Goal: Task Accomplishment & Management: Use online tool/utility

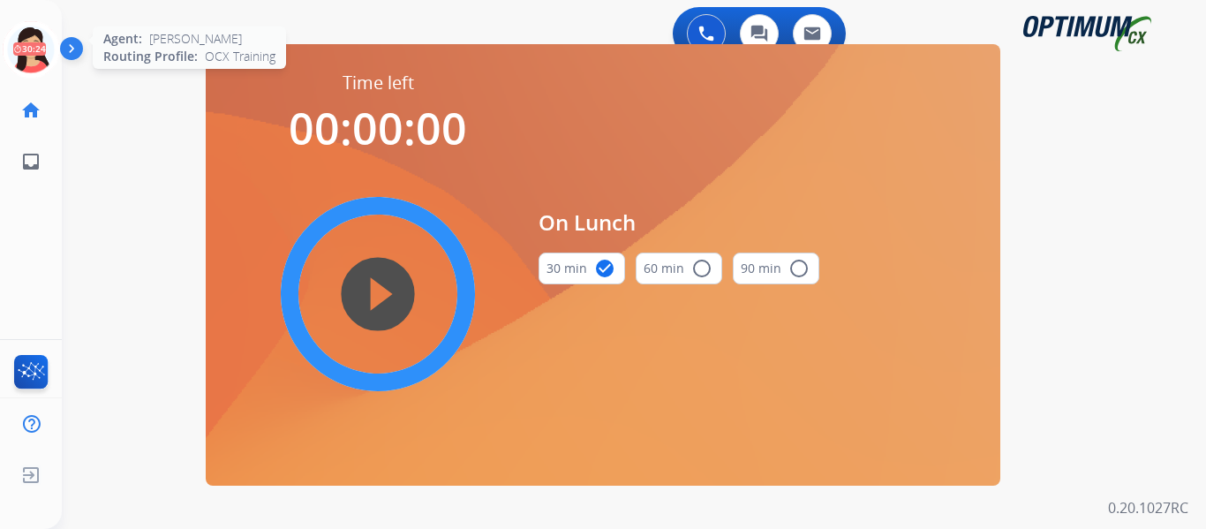
click at [26, 50] on icon at bounding box center [31, 49] width 57 height 57
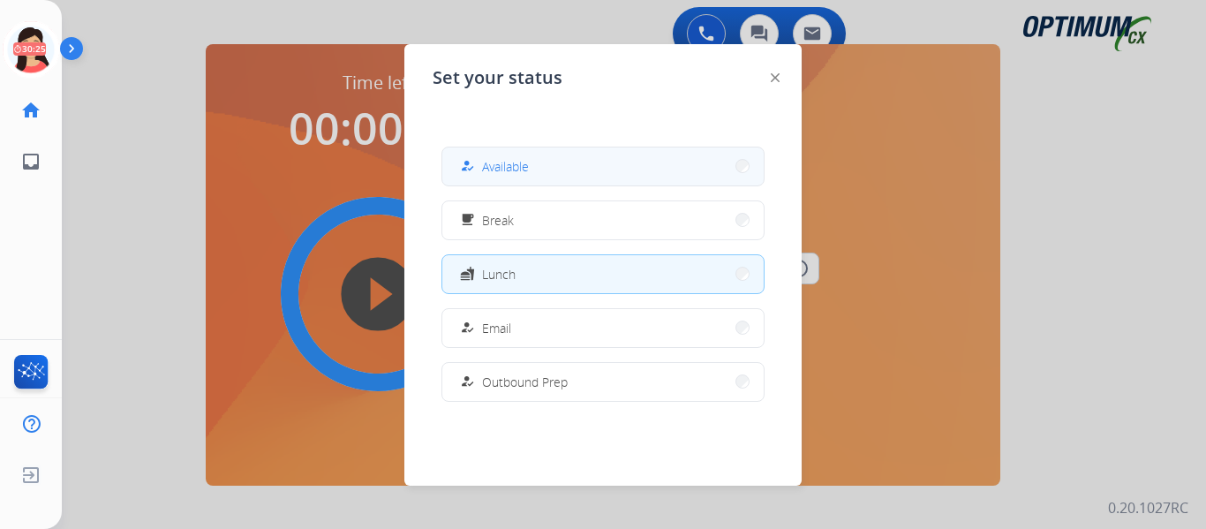
click at [651, 160] on button "how_to_reg Available" at bounding box center [602, 166] width 321 height 38
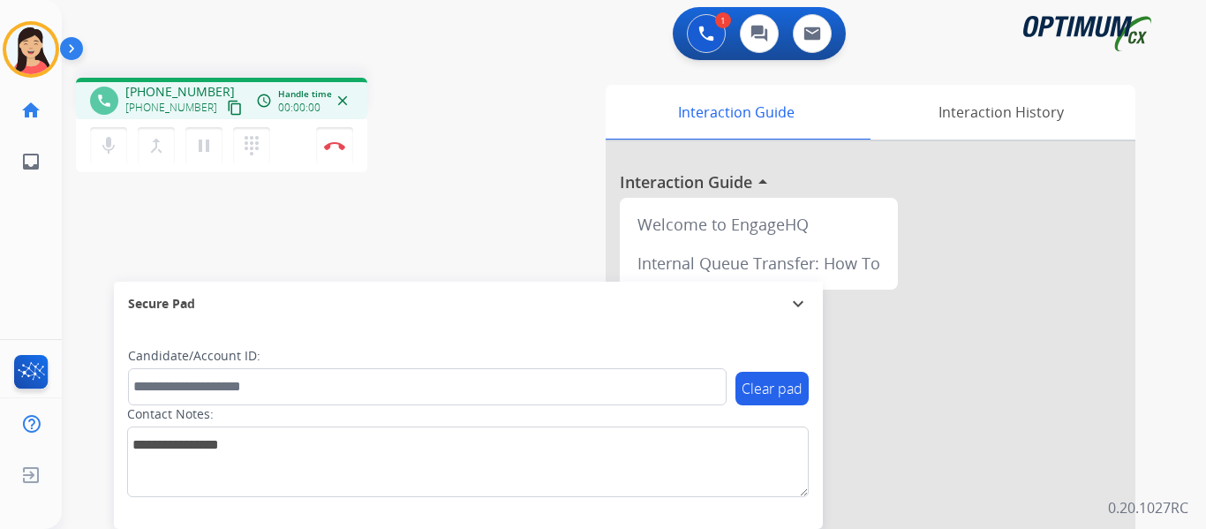
click at [227, 107] on mat-icon "content_copy" at bounding box center [235, 108] width 16 height 16
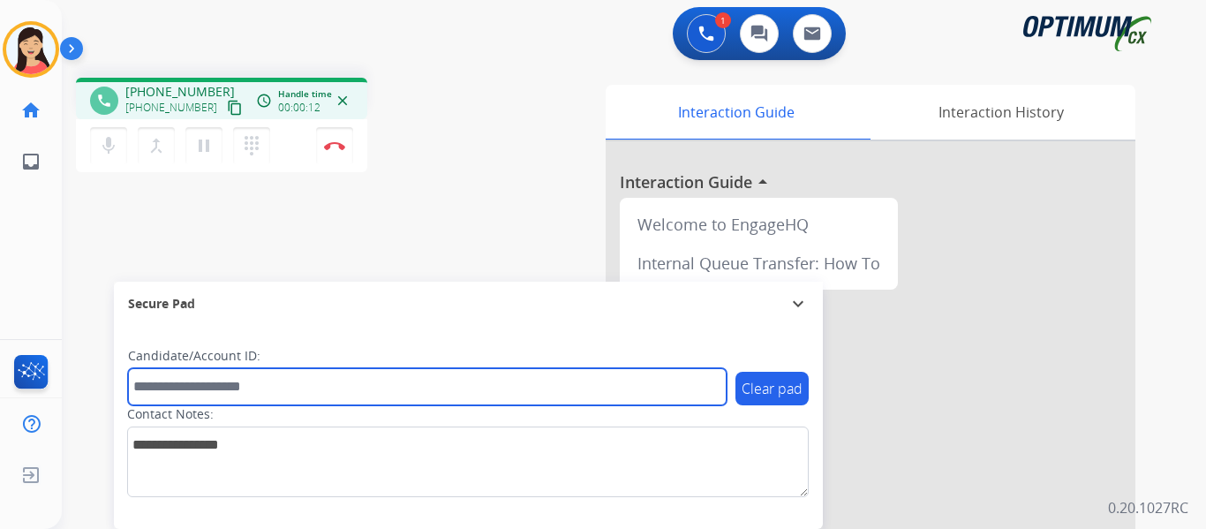
click at [473, 387] on input "text" at bounding box center [427, 386] width 599 height 37
paste input "*******"
type input "*******"
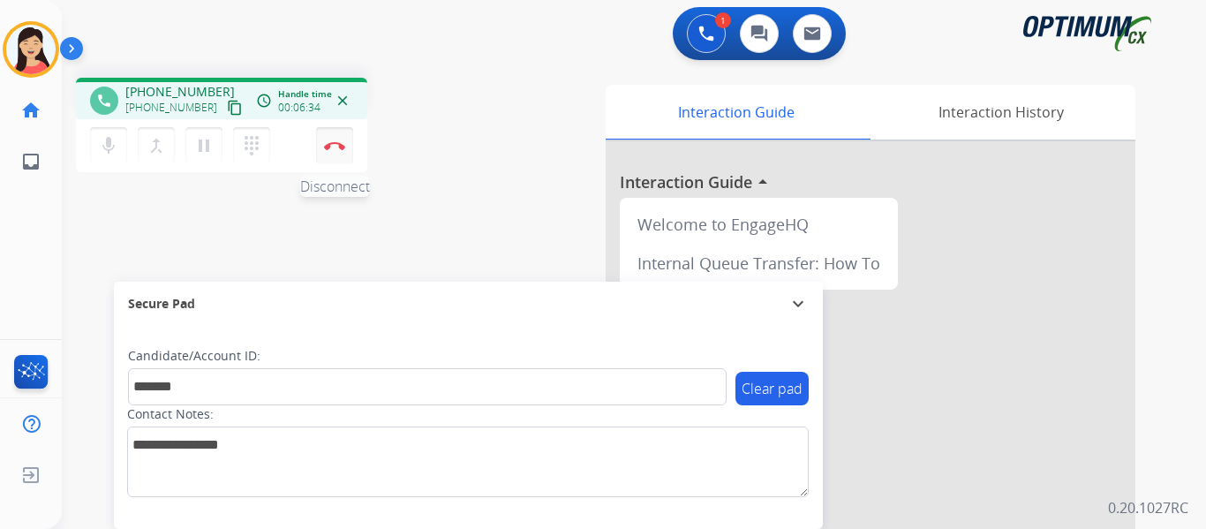
click at [333, 140] on button "Disconnect" at bounding box center [334, 145] width 37 height 37
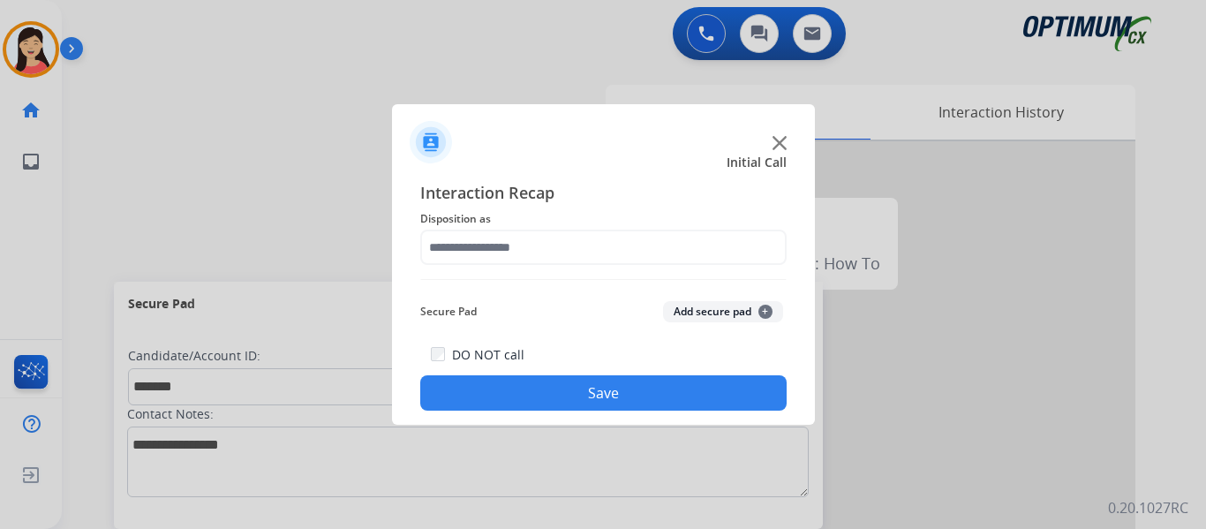
click at [717, 312] on button "Add secure pad +" at bounding box center [723, 311] width 120 height 21
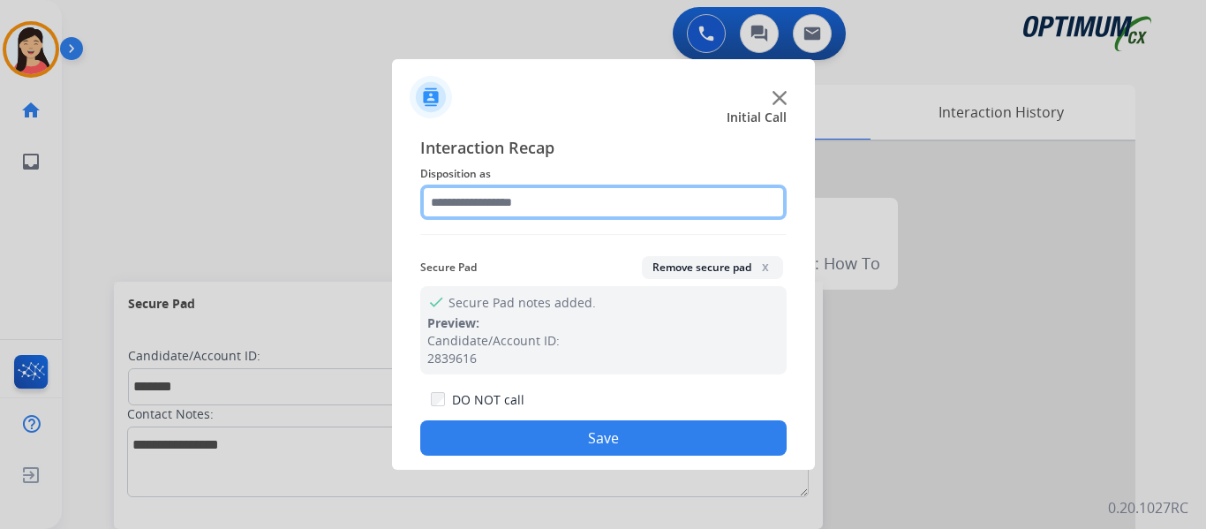
click at [652, 204] on input "text" at bounding box center [603, 202] width 366 height 35
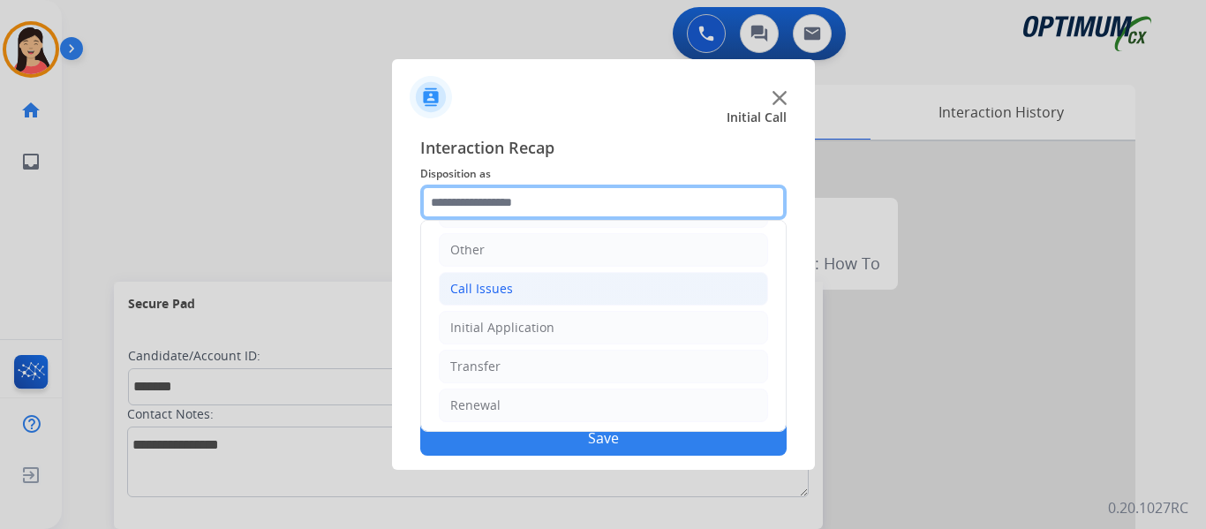
scroll to position [120, 0]
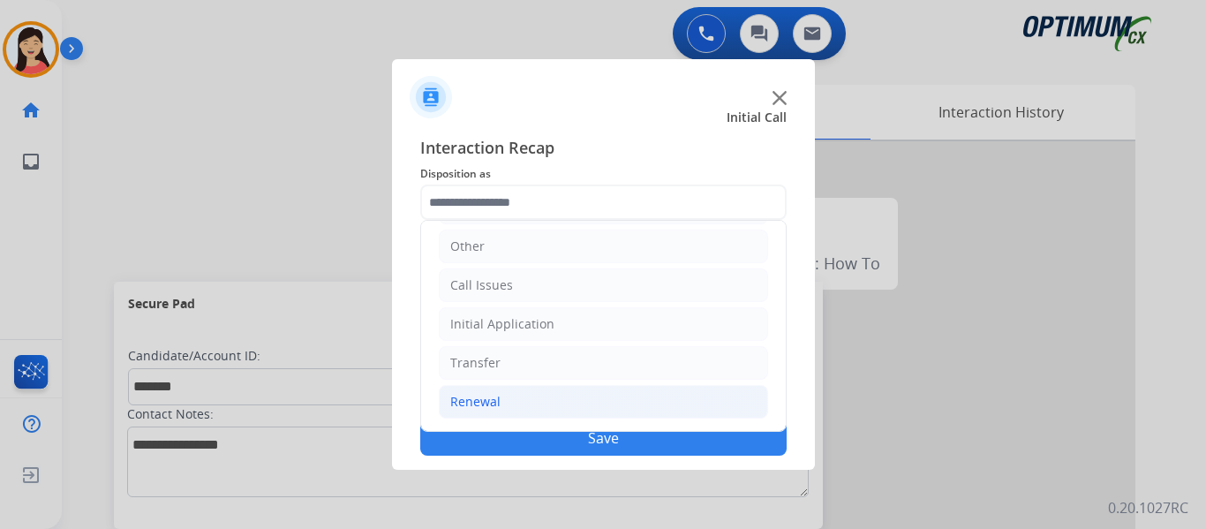
click at [576, 397] on li "Renewal" at bounding box center [603, 402] width 329 height 34
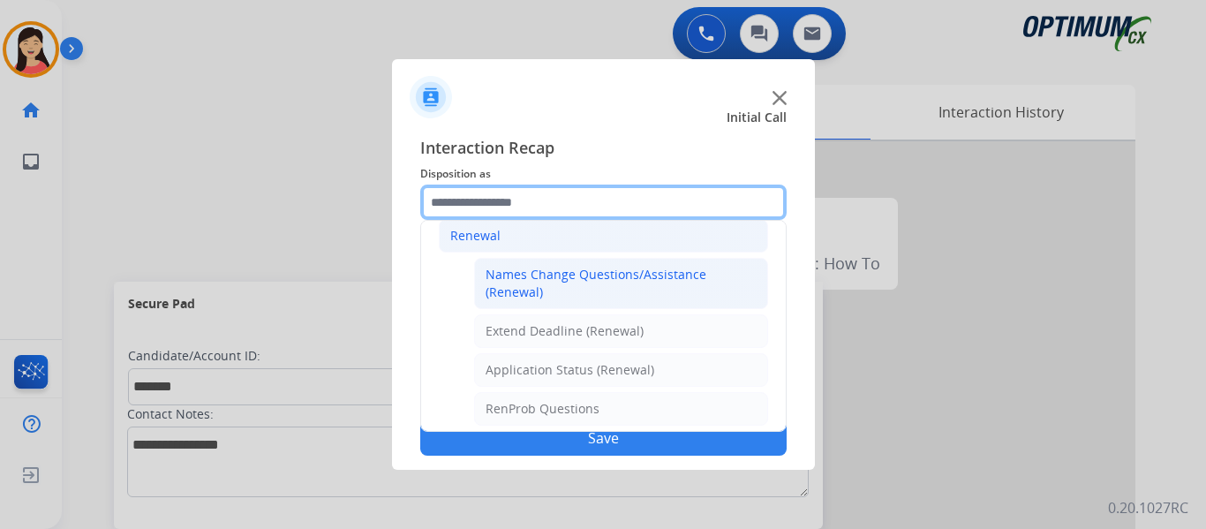
scroll to position [297, 0]
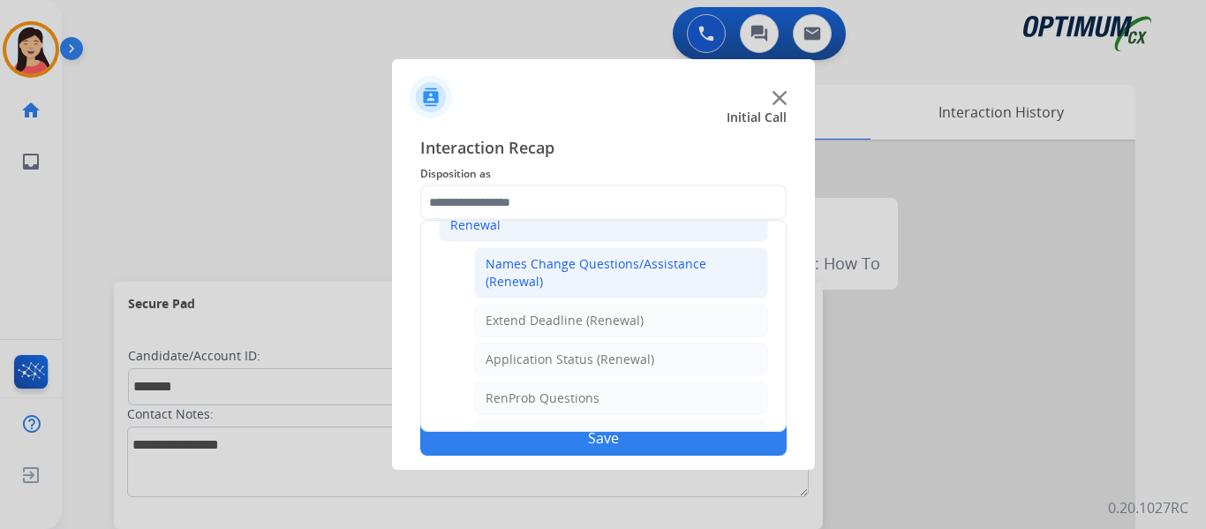
click at [630, 290] on div "Names Change Questions/Assistance (Renewal)" at bounding box center [621, 272] width 271 height 35
type input "**********"
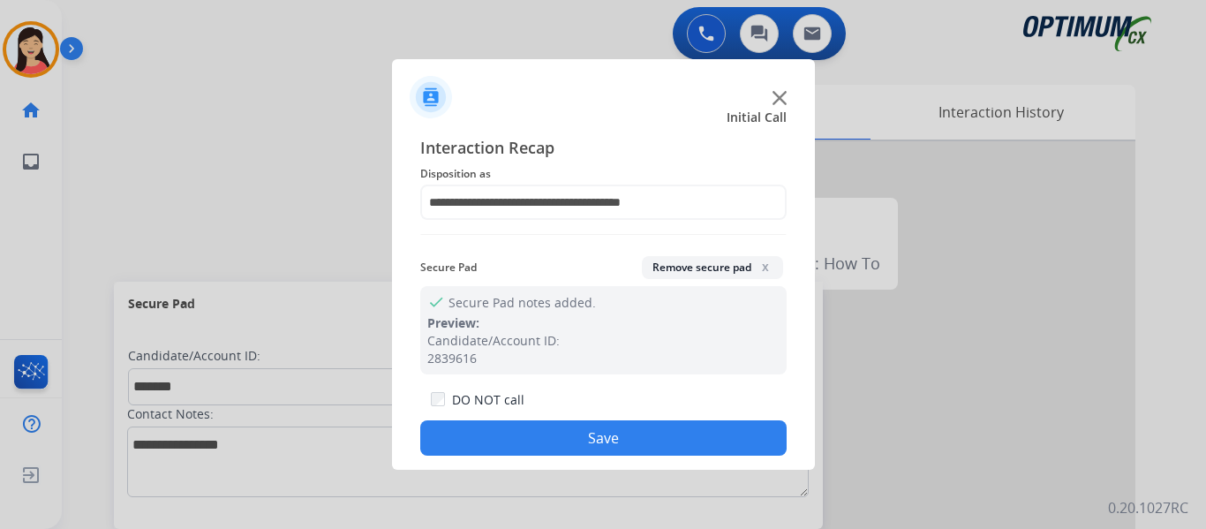
click at [648, 431] on button "Save" at bounding box center [603, 437] width 366 height 35
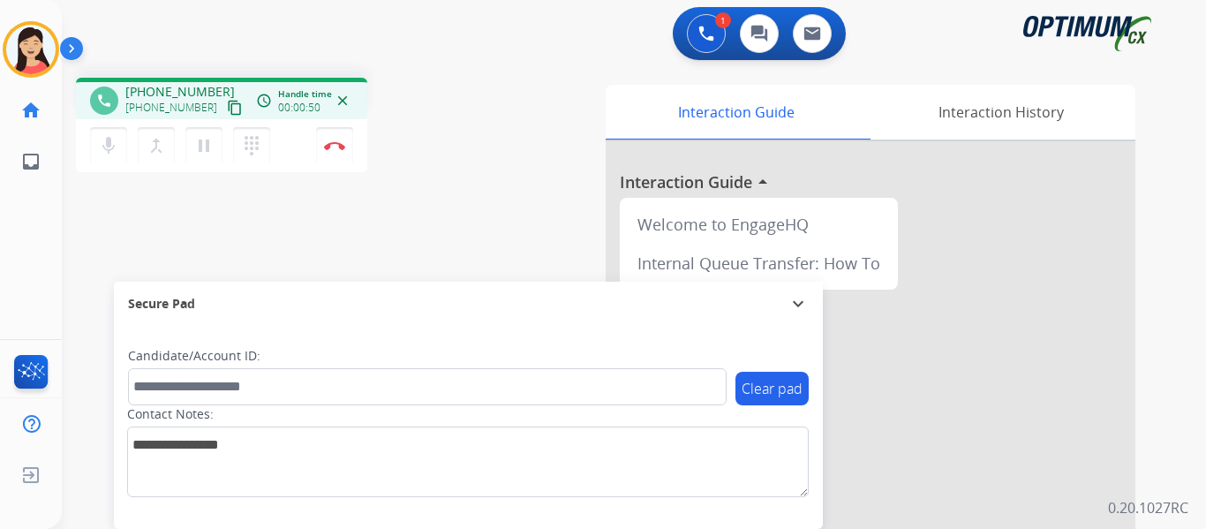
click at [227, 102] on mat-icon "content_copy" at bounding box center [235, 108] width 16 height 16
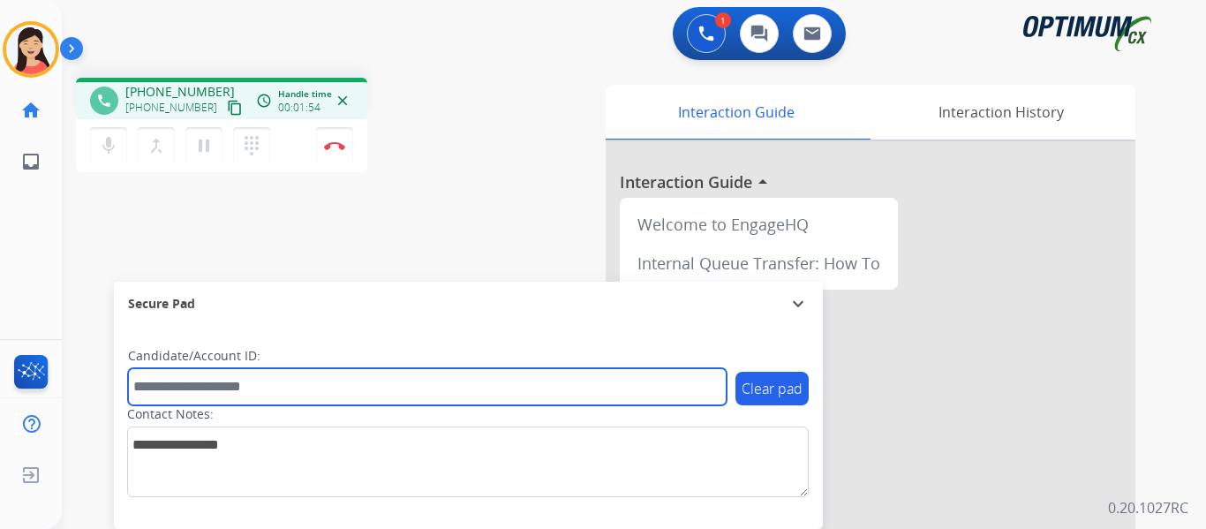
click at [425, 378] on input "text" at bounding box center [427, 386] width 599 height 37
paste input "*******"
type input "*******"
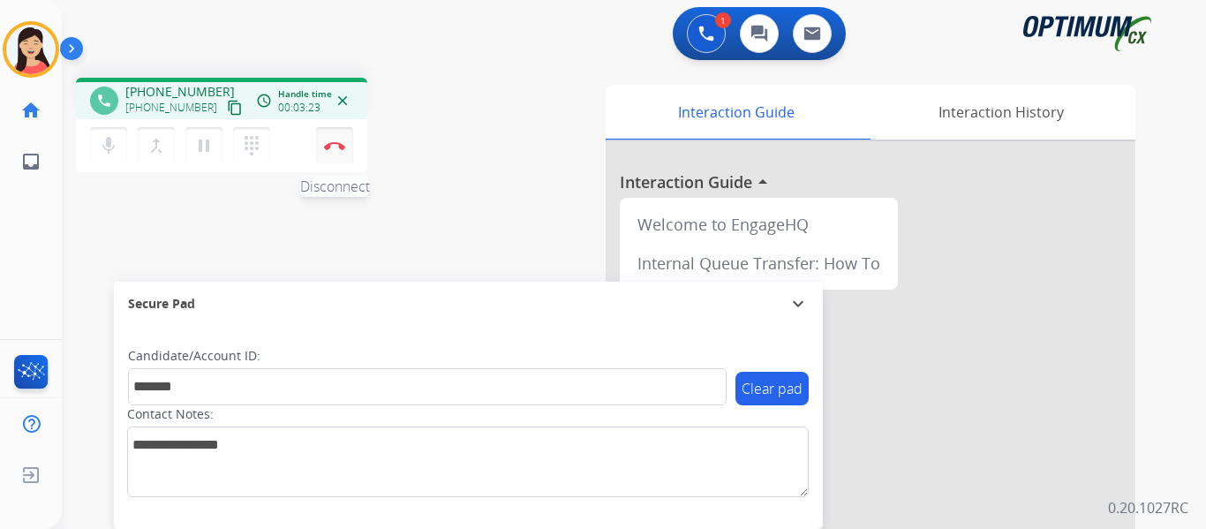
click at [331, 149] on button "Disconnect" at bounding box center [334, 145] width 37 height 37
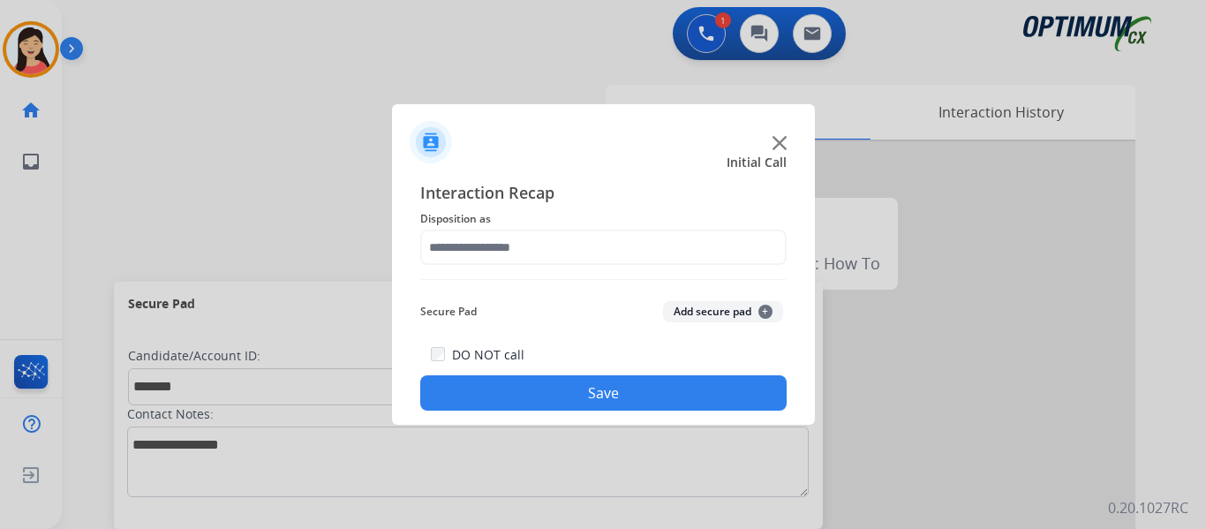
click at [702, 318] on button "Add secure pad +" at bounding box center [723, 311] width 120 height 21
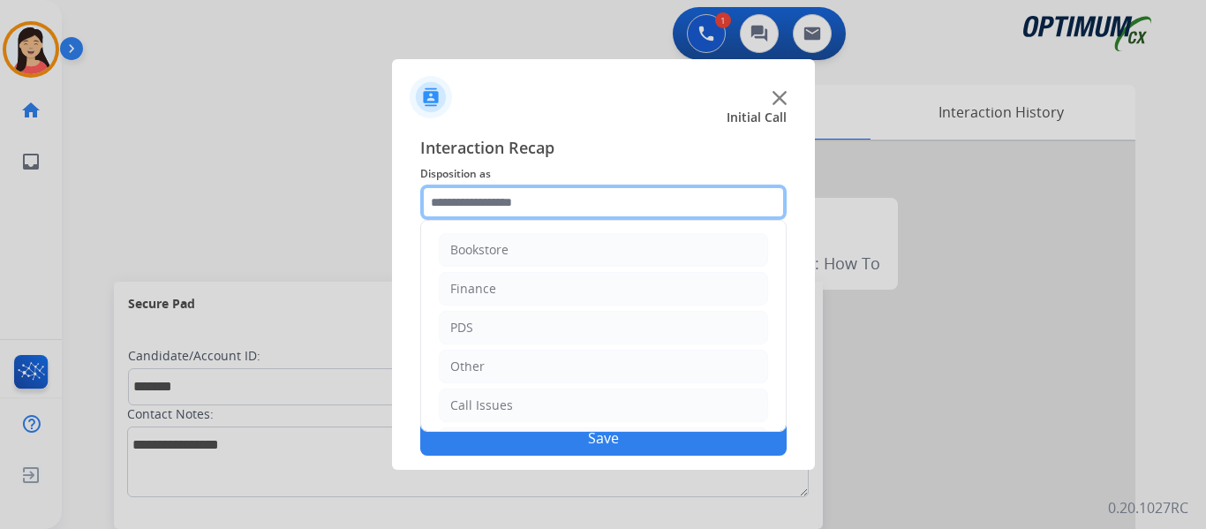
click at [558, 199] on input "text" at bounding box center [603, 202] width 366 height 35
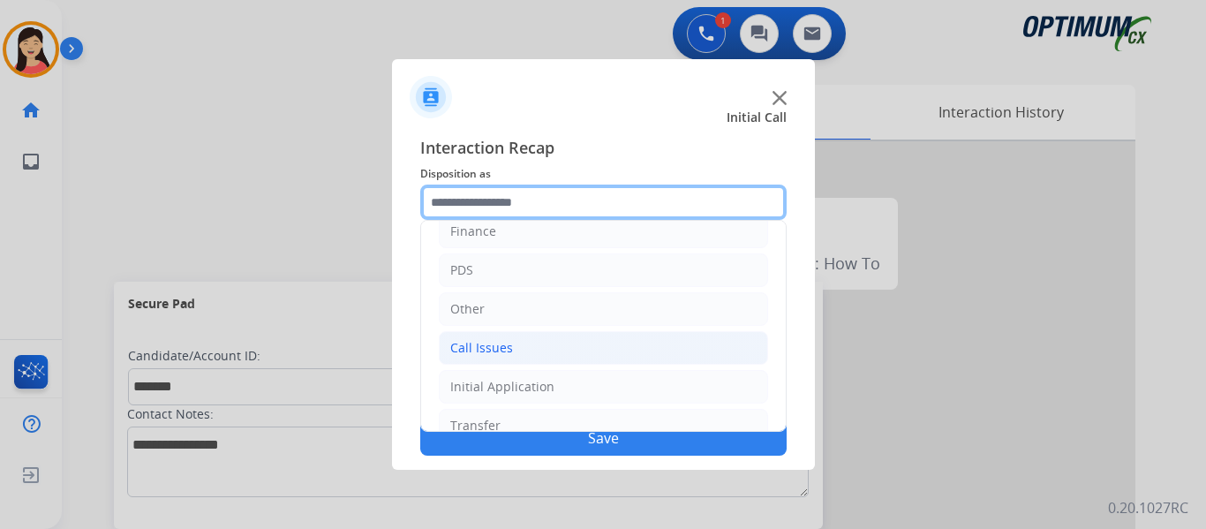
scroll to position [120, 0]
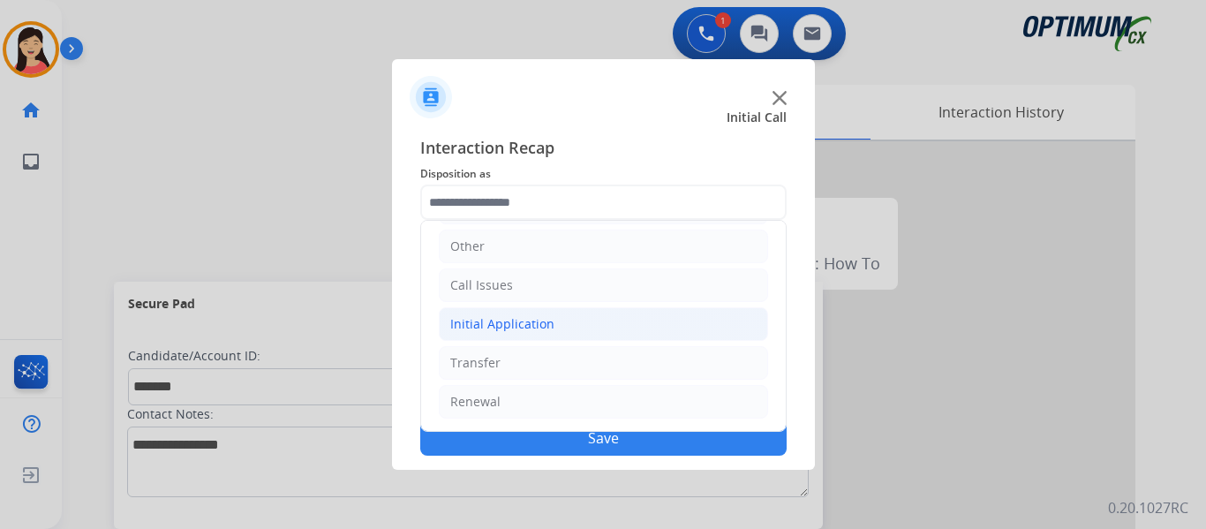
click at [523, 320] on div "Initial Application" at bounding box center [502, 324] width 104 height 18
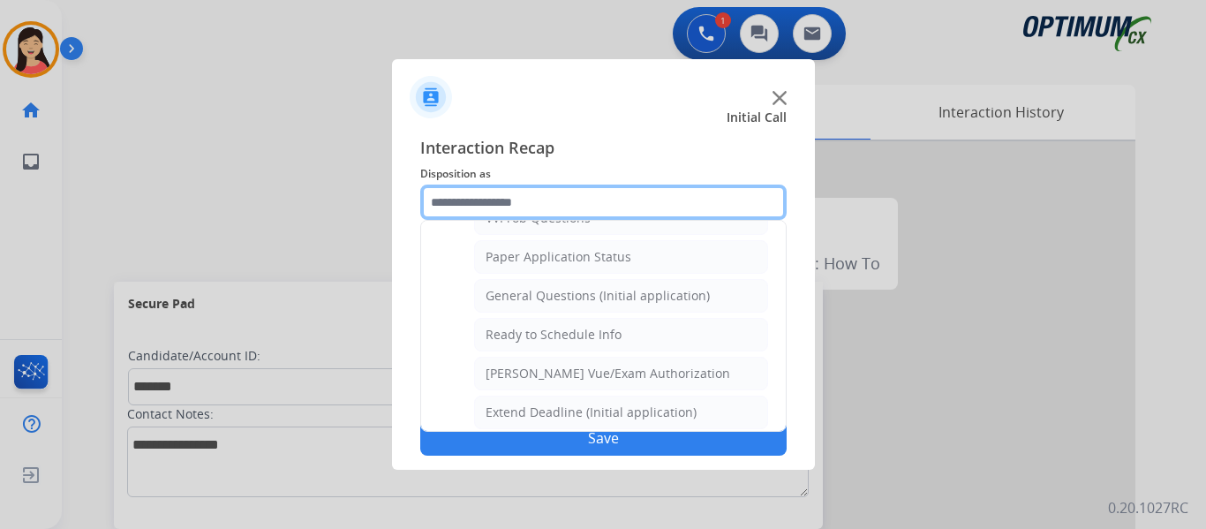
scroll to position [894, 0]
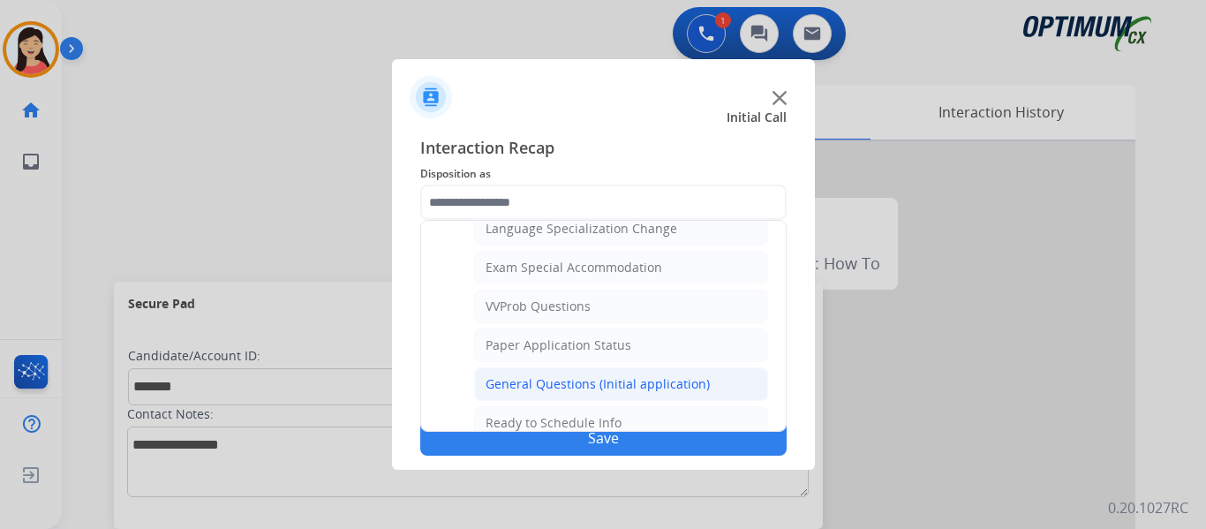
click at [609, 370] on li "General Questions (Initial application)" at bounding box center [621, 384] width 294 height 34
type input "**********"
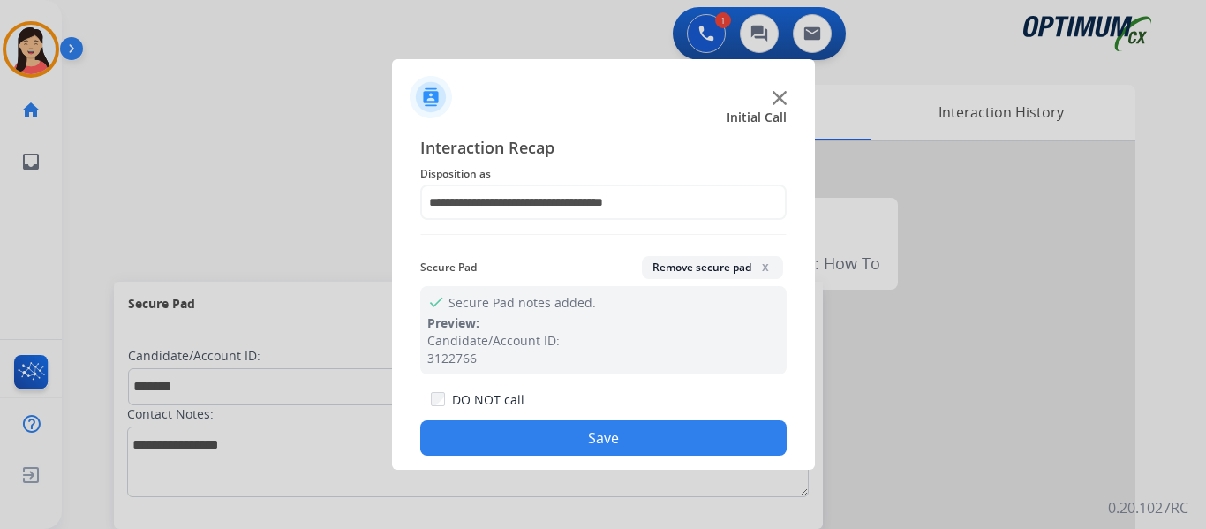
click at [624, 432] on button "Save" at bounding box center [603, 437] width 366 height 35
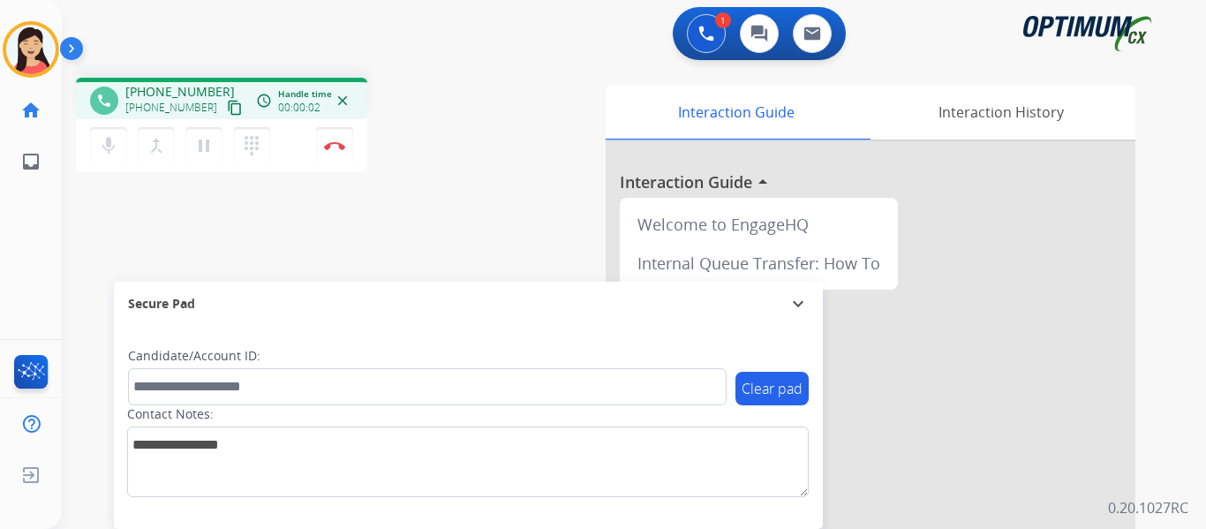
click at [227, 113] on mat-icon "content_copy" at bounding box center [235, 108] width 16 height 16
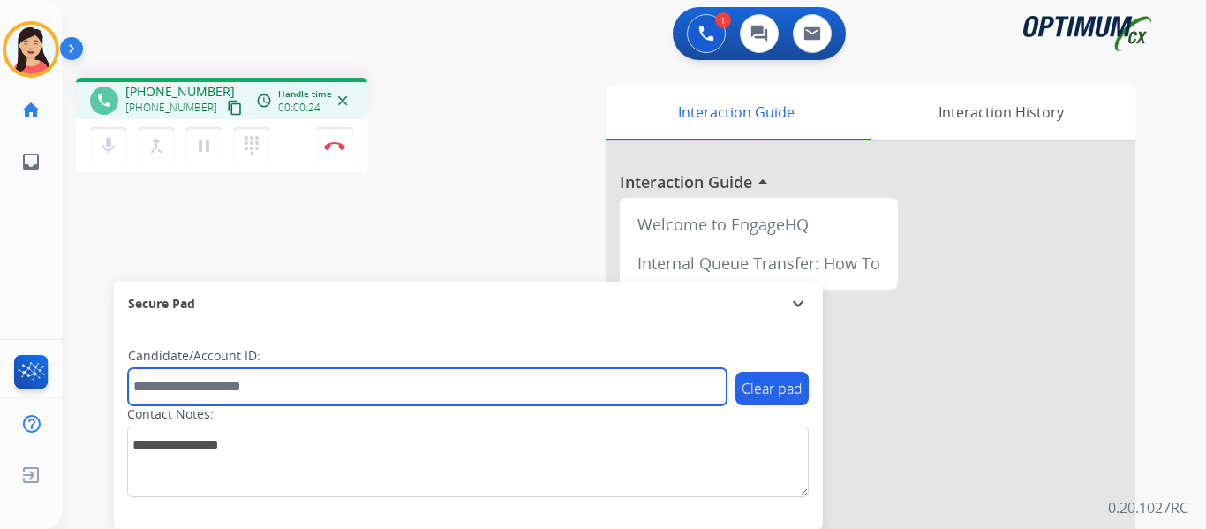
click at [422, 380] on input "text" at bounding box center [427, 386] width 599 height 37
paste input "*******"
type input "*******"
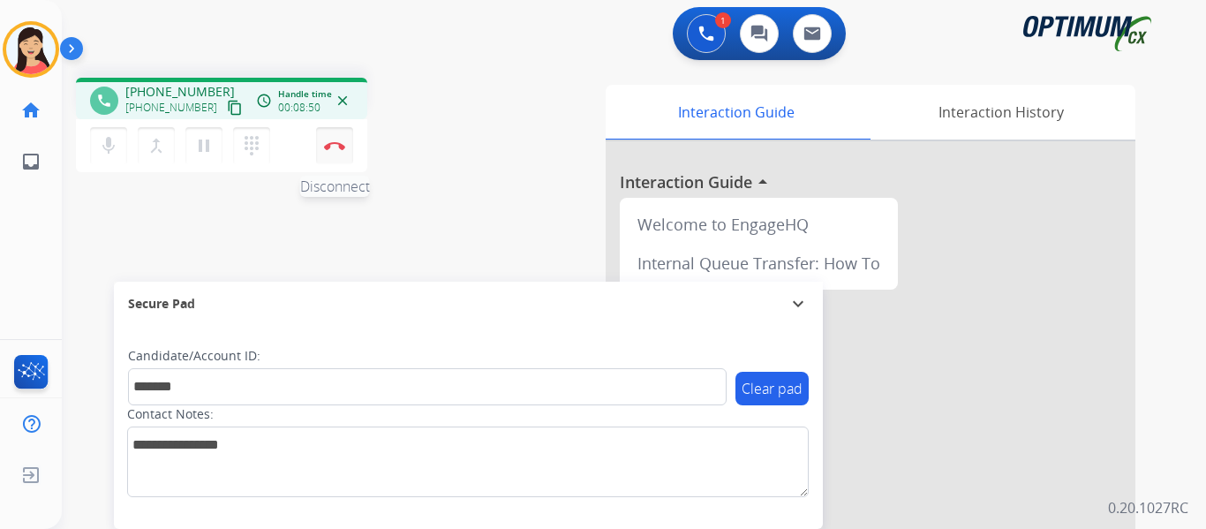
click at [336, 148] on button "Disconnect" at bounding box center [334, 145] width 37 height 37
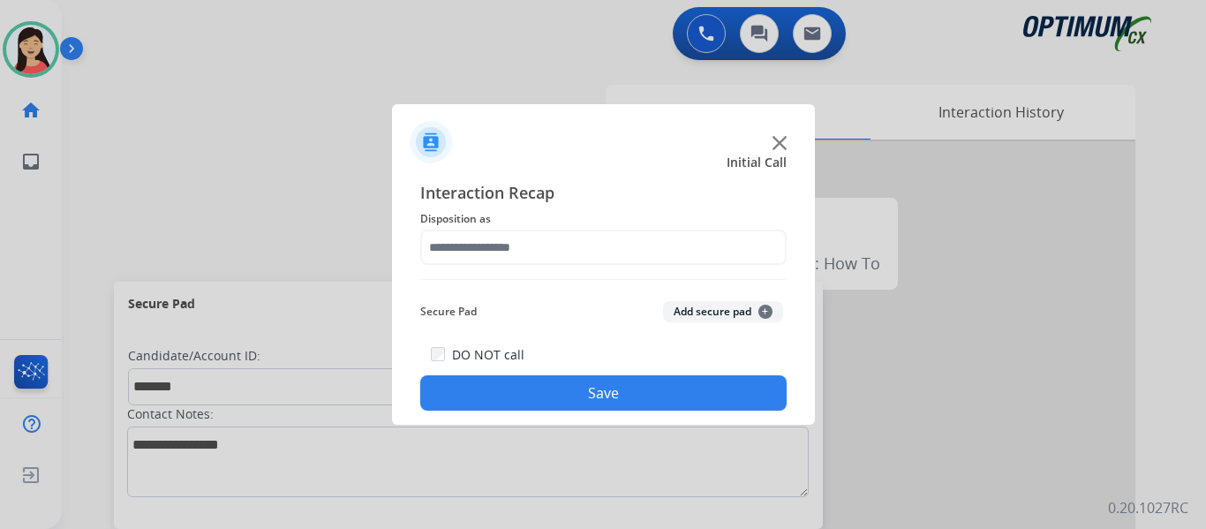
drag, startPoint x: 722, startPoint y: 313, endPoint x: 645, endPoint y: 275, distance: 86.1
click at [722, 313] on button "Add secure pad +" at bounding box center [723, 311] width 120 height 21
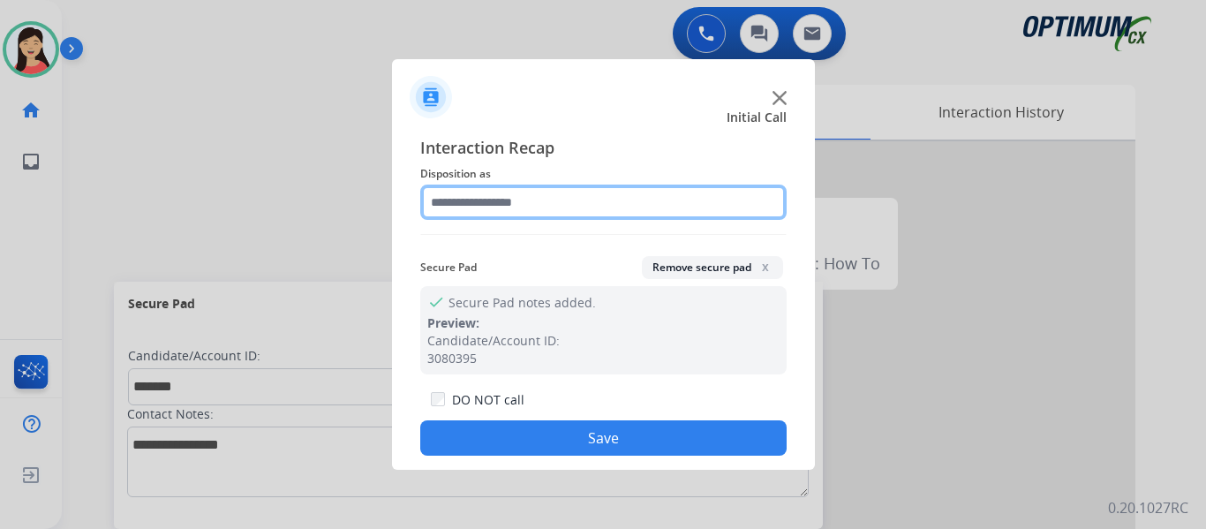
click at [530, 213] on input "text" at bounding box center [603, 202] width 366 height 35
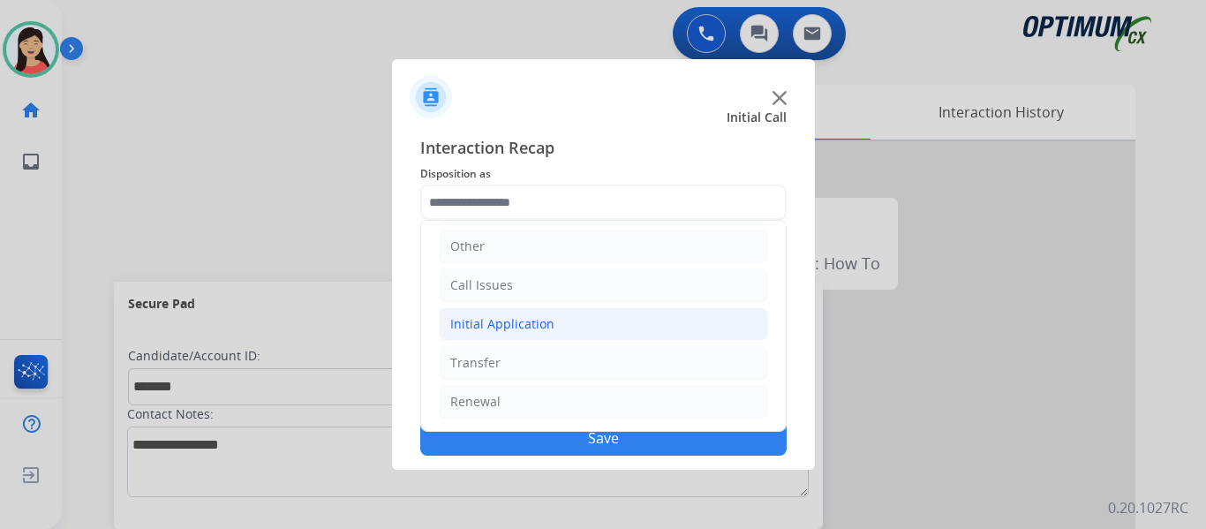
click at [572, 319] on li "Initial Application" at bounding box center [603, 324] width 329 height 34
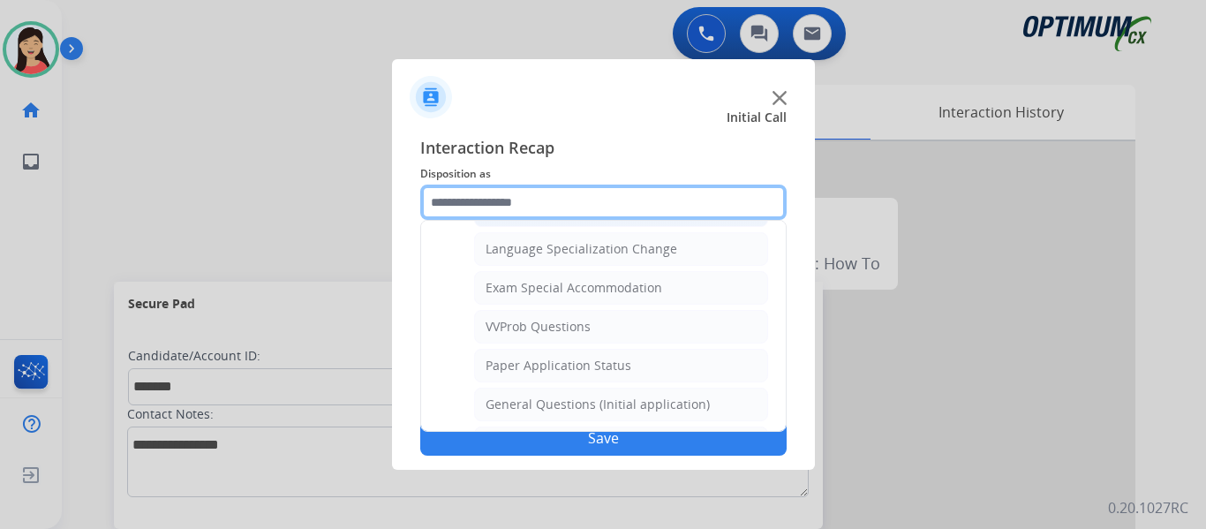
scroll to position [915, 0]
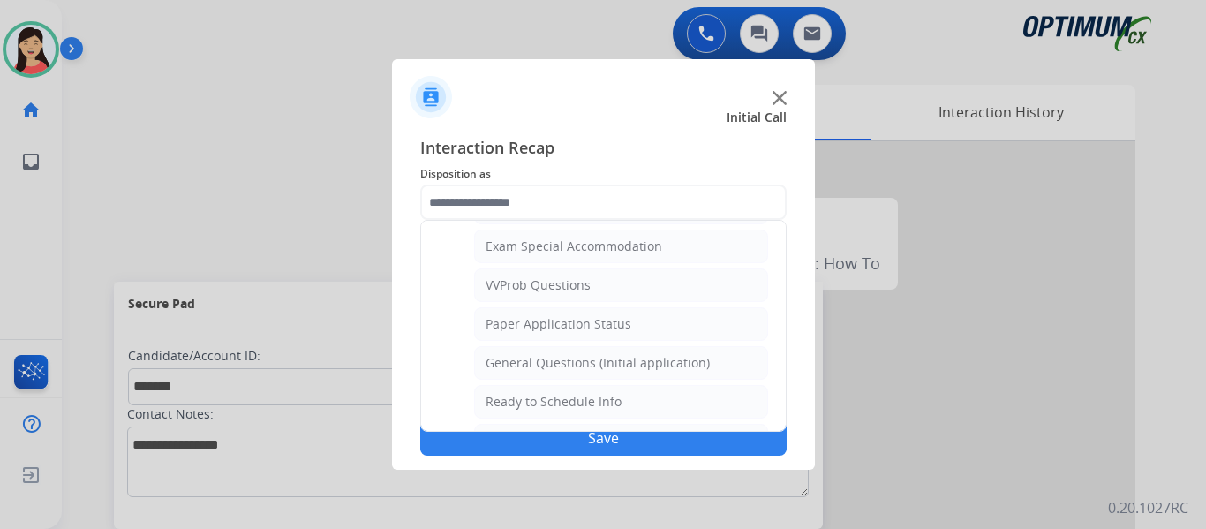
click at [605, 352] on li "General Questions (Initial application)" at bounding box center [621, 363] width 294 height 34
type input "**********"
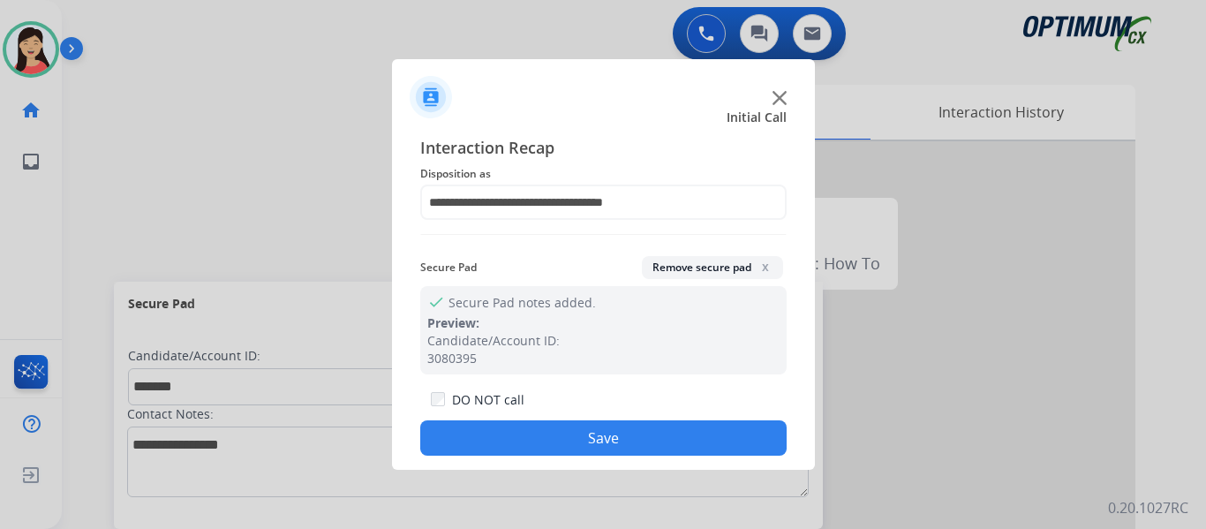
click at [656, 431] on button "Save" at bounding box center [603, 437] width 366 height 35
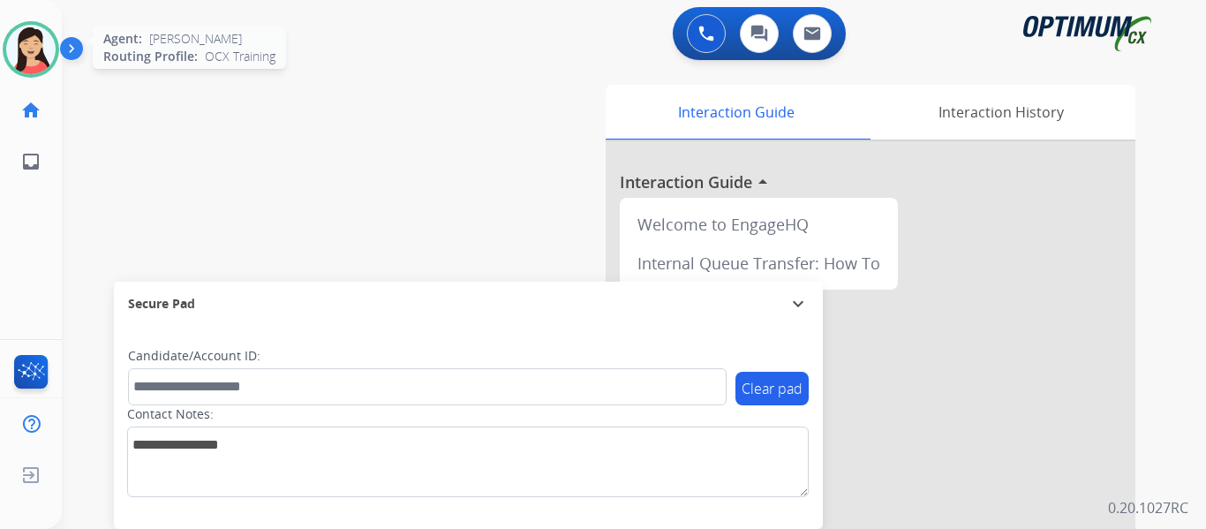
click at [50, 63] on img at bounding box center [30, 49] width 49 height 49
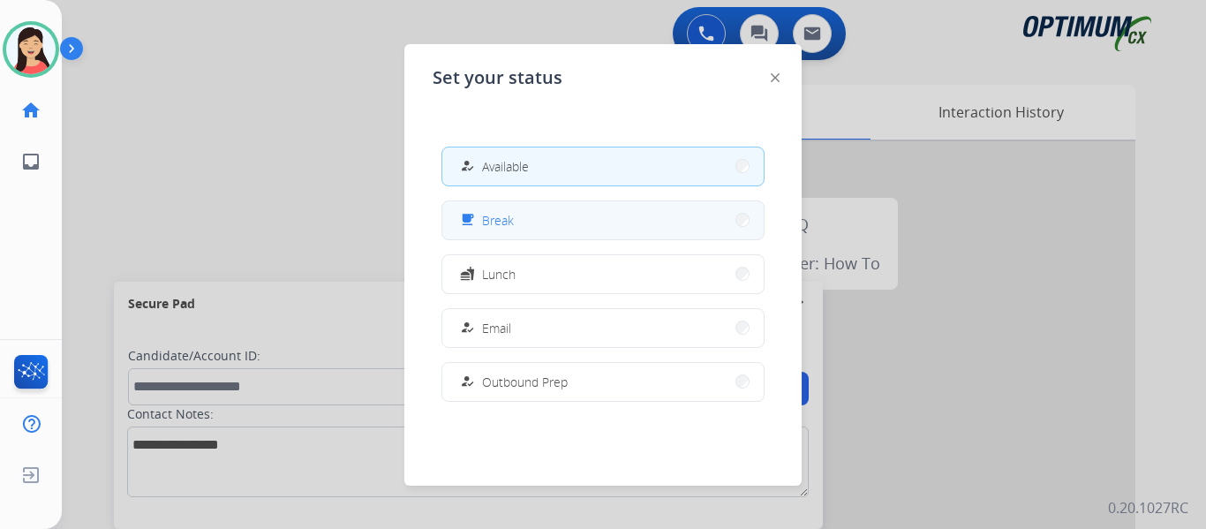
click at [572, 229] on button "free_breakfast Break" at bounding box center [602, 220] width 321 height 38
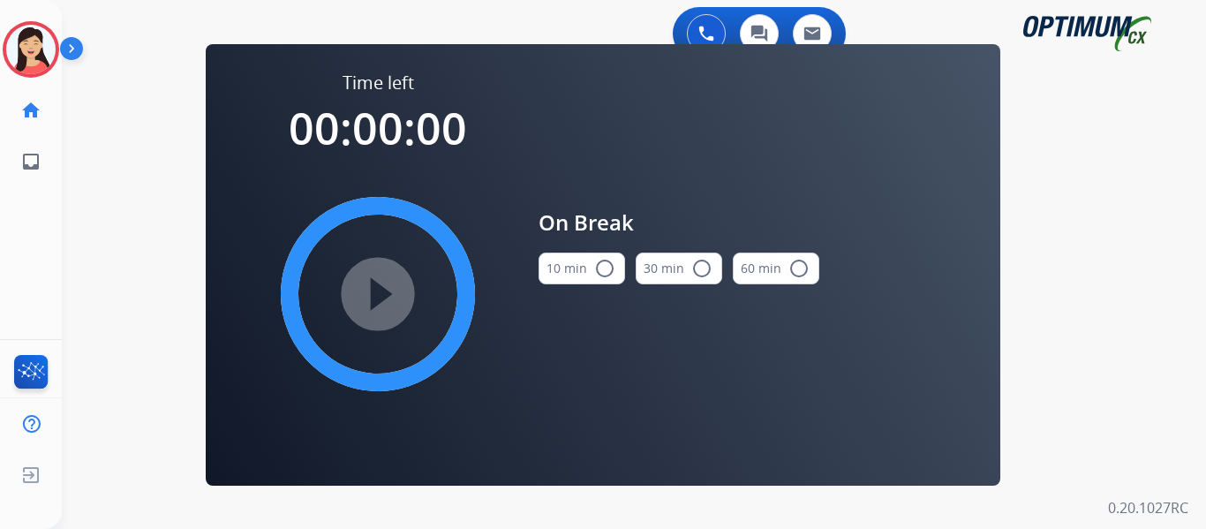
click at [554, 275] on button "10 min radio_button_unchecked" at bounding box center [582, 269] width 87 height 32
click at [367, 305] on mat-icon "play_circle_filled" at bounding box center [377, 293] width 21 height 21
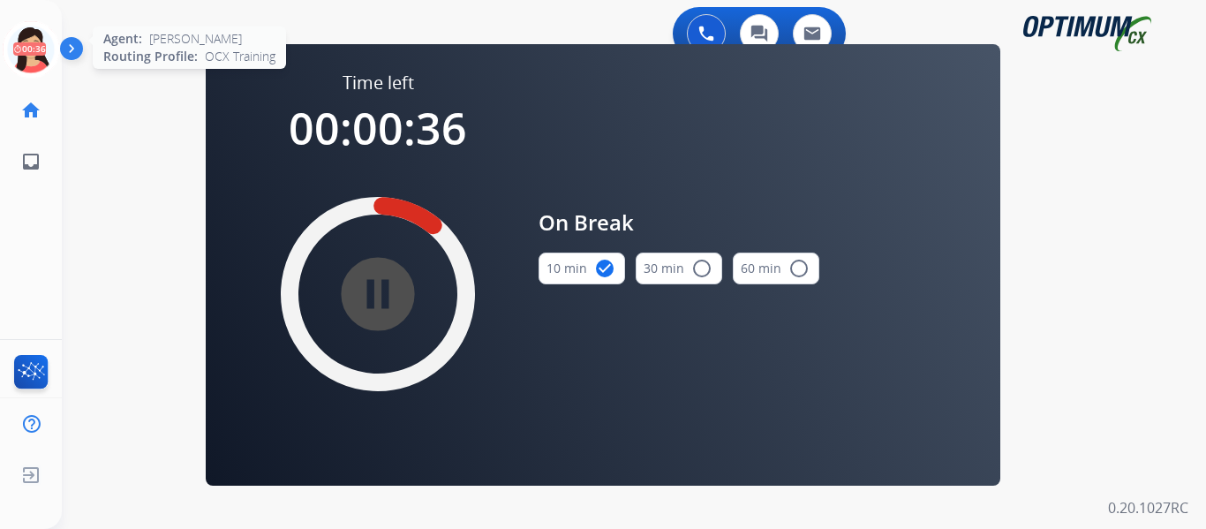
click at [24, 52] on icon at bounding box center [31, 49] width 57 height 57
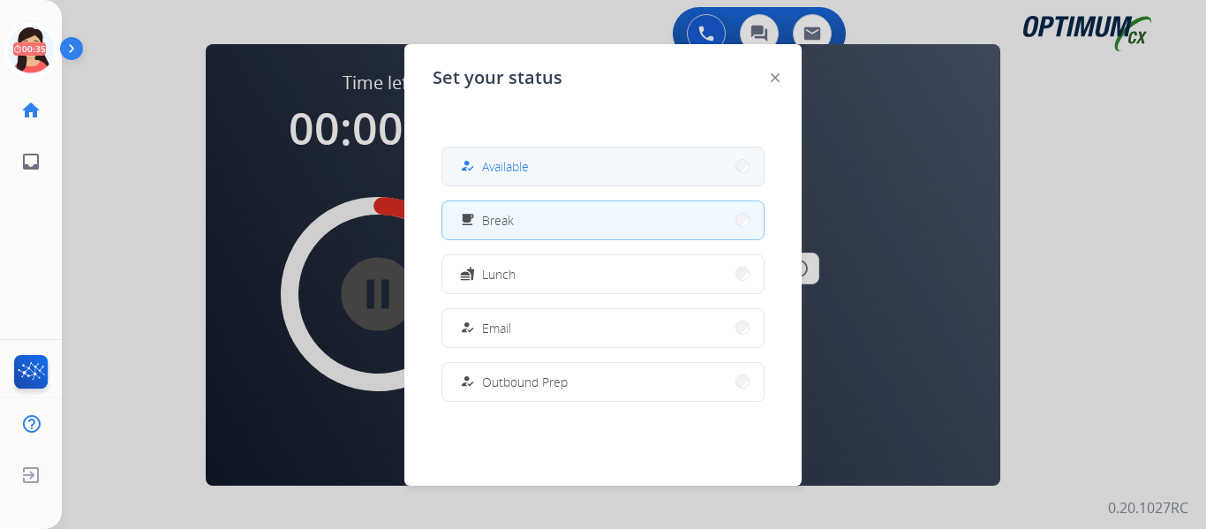
click at [492, 176] on div "how_to_reg Available" at bounding box center [492, 165] width 72 height 21
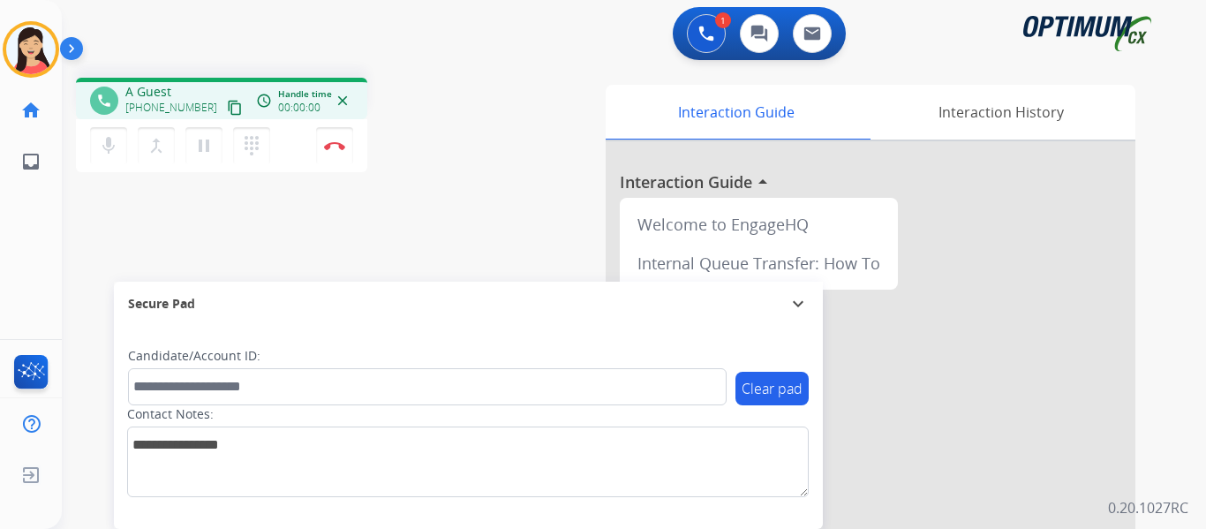
click at [227, 109] on mat-icon "content_copy" at bounding box center [235, 108] width 16 height 16
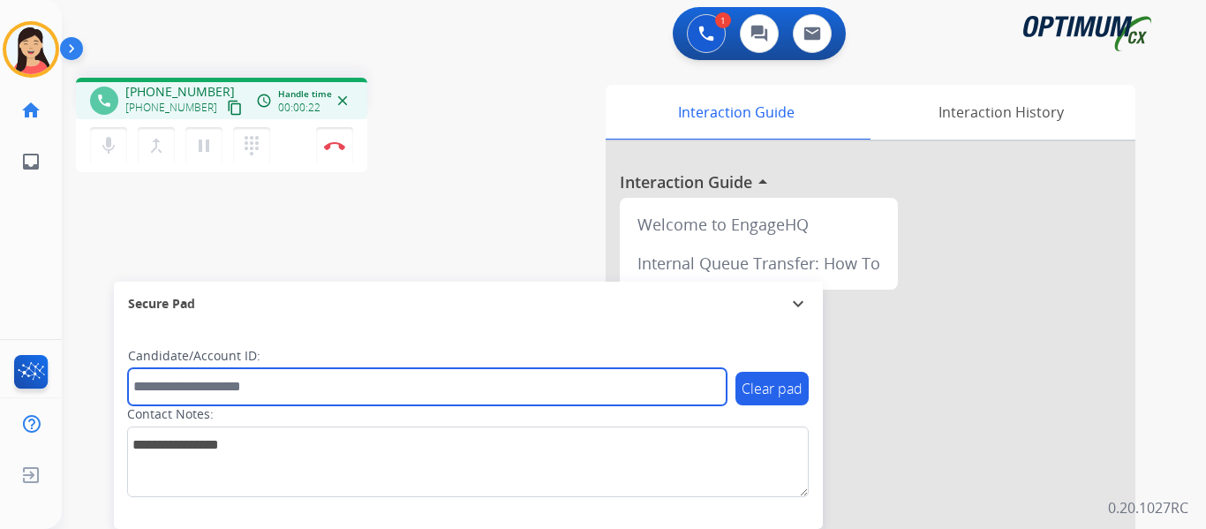
click at [295, 387] on input "text" at bounding box center [427, 386] width 599 height 37
paste input "*******"
type input "*******"
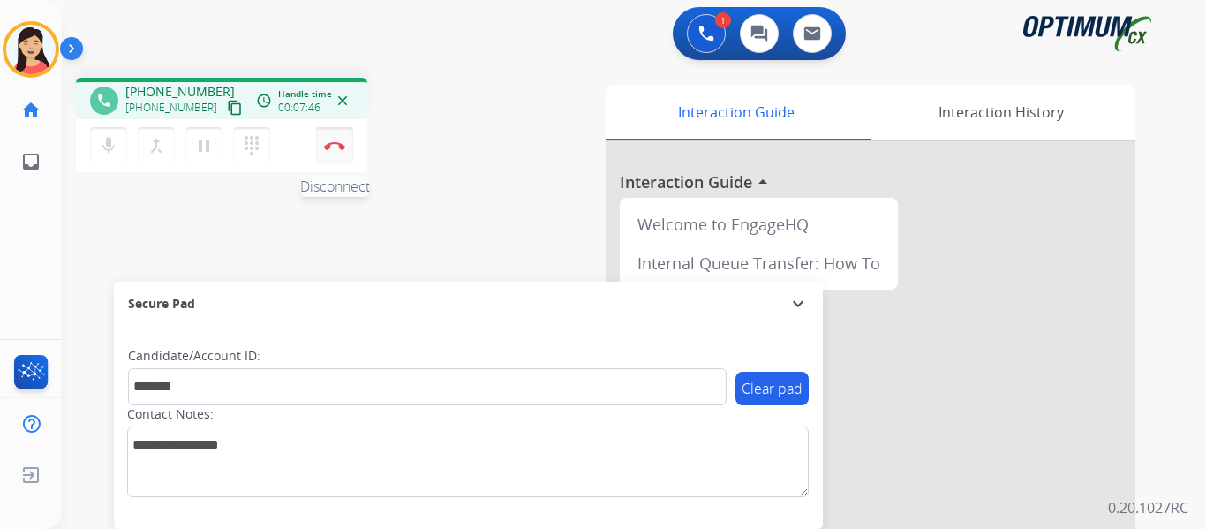
click at [333, 147] on img at bounding box center [334, 145] width 21 height 9
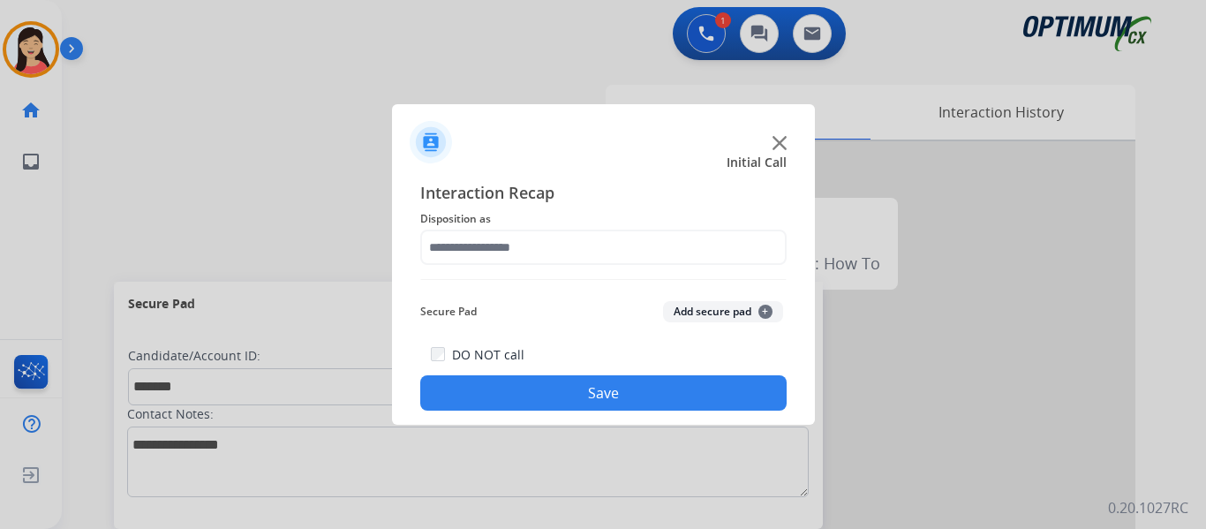
click at [723, 306] on button "Add secure pad +" at bounding box center [723, 311] width 120 height 21
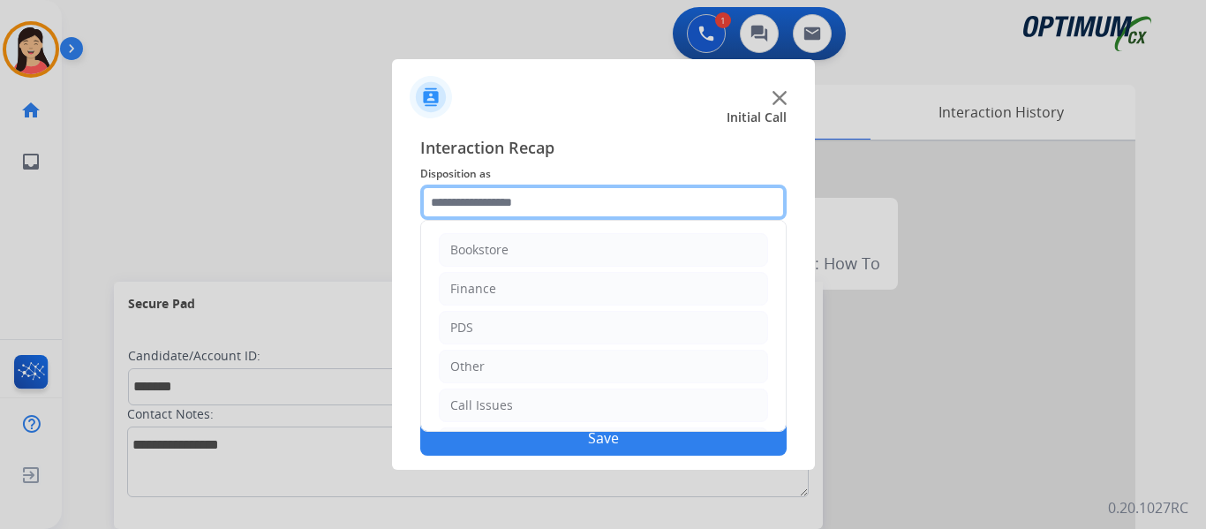
click at [577, 206] on input "text" at bounding box center [603, 202] width 366 height 35
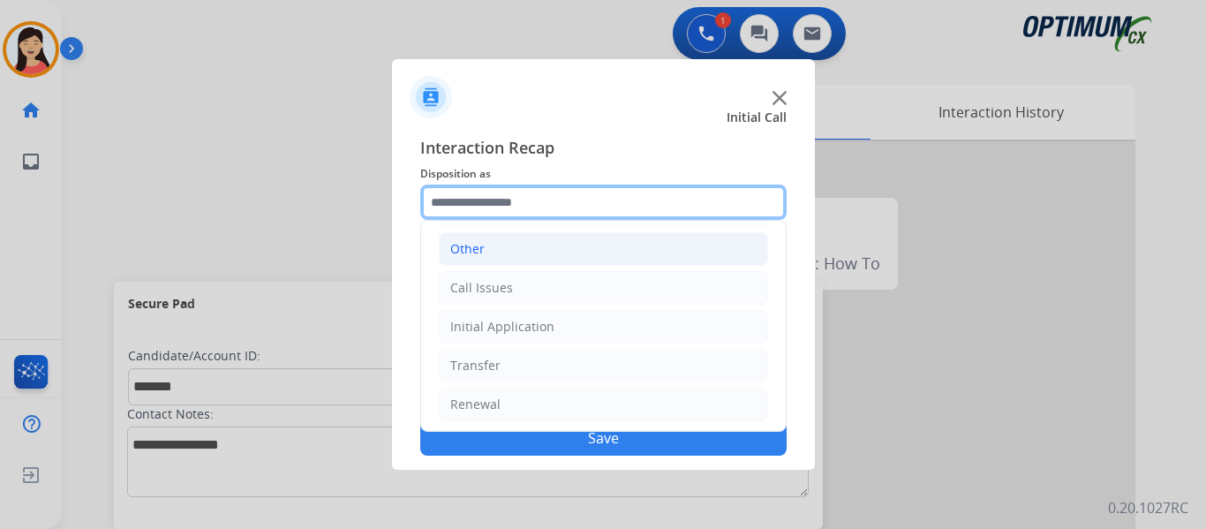
scroll to position [120, 0]
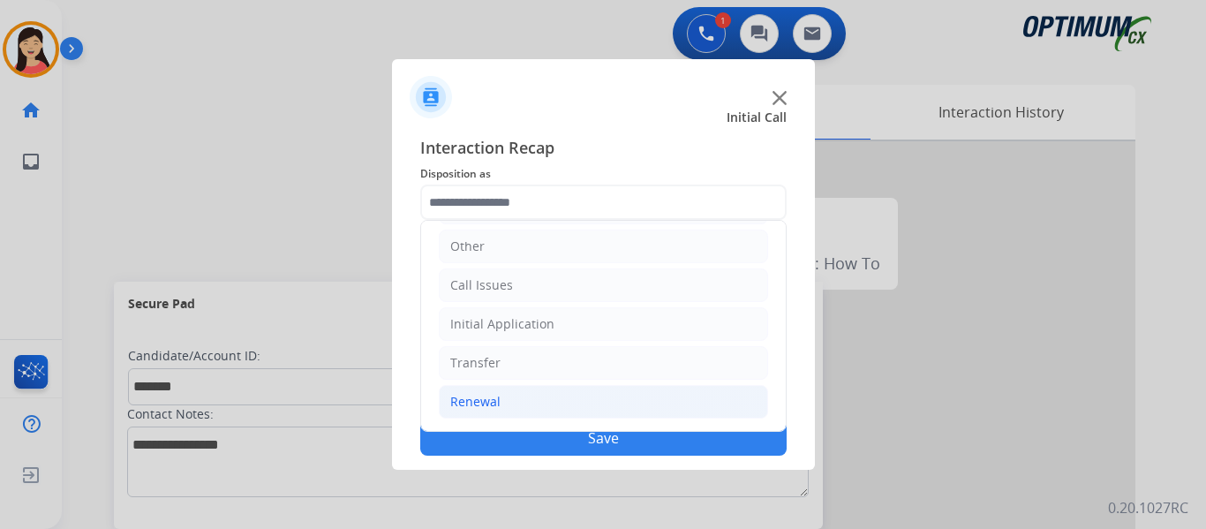
click at [489, 394] on div "Renewal" at bounding box center [475, 402] width 50 height 18
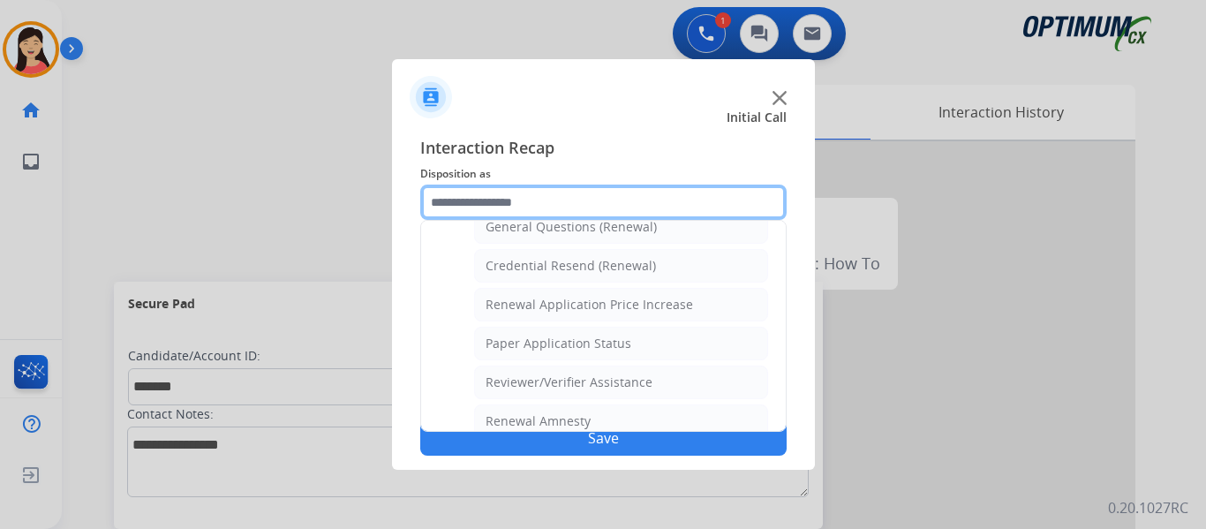
scroll to position [505, 0]
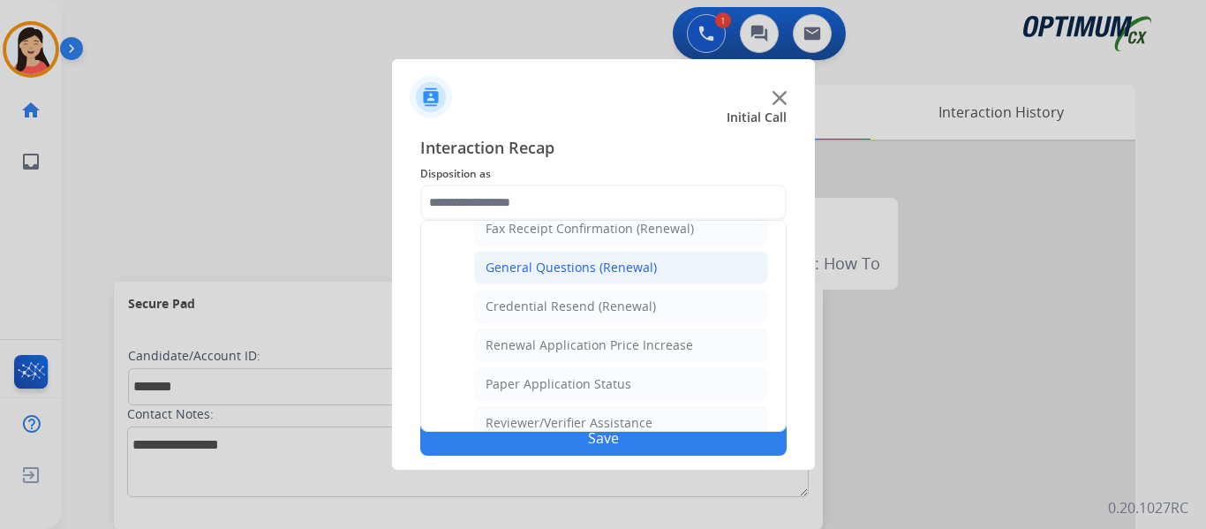
click at [555, 272] on div "General Questions (Renewal)" at bounding box center [571, 268] width 171 height 18
type input "**********"
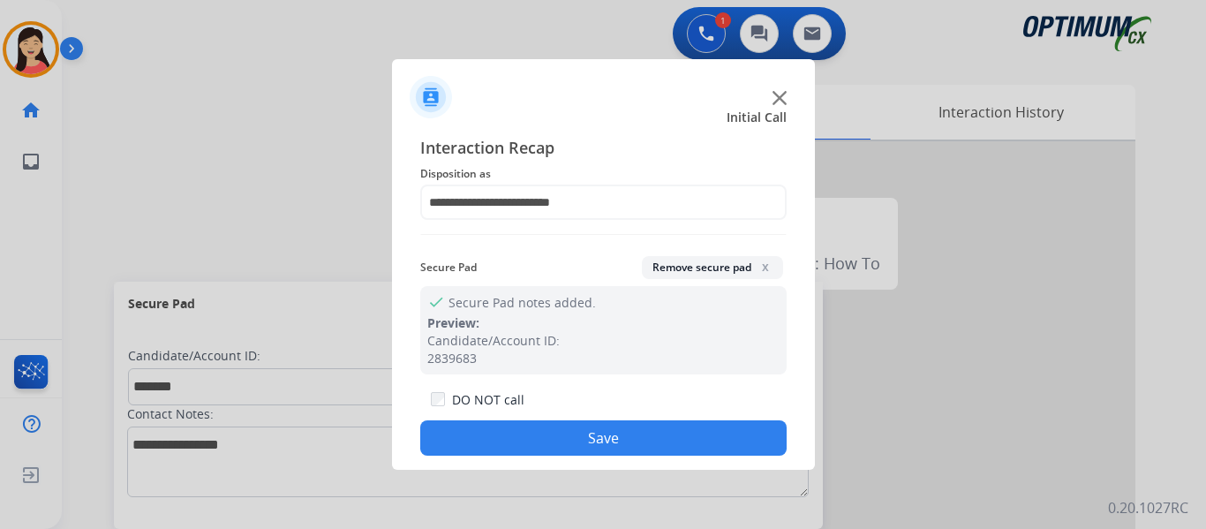
click at [597, 441] on button "Save" at bounding box center [603, 437] width 366 height 35
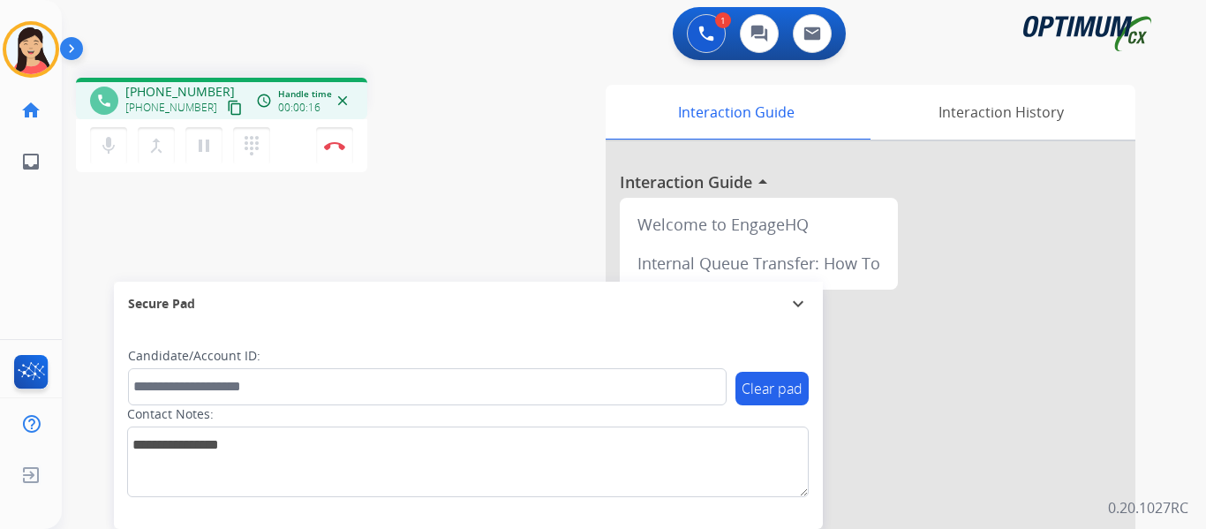
click at [227, 109] on mat-icon "content_copy" at bounding box center [235, 108] width 16 height 16
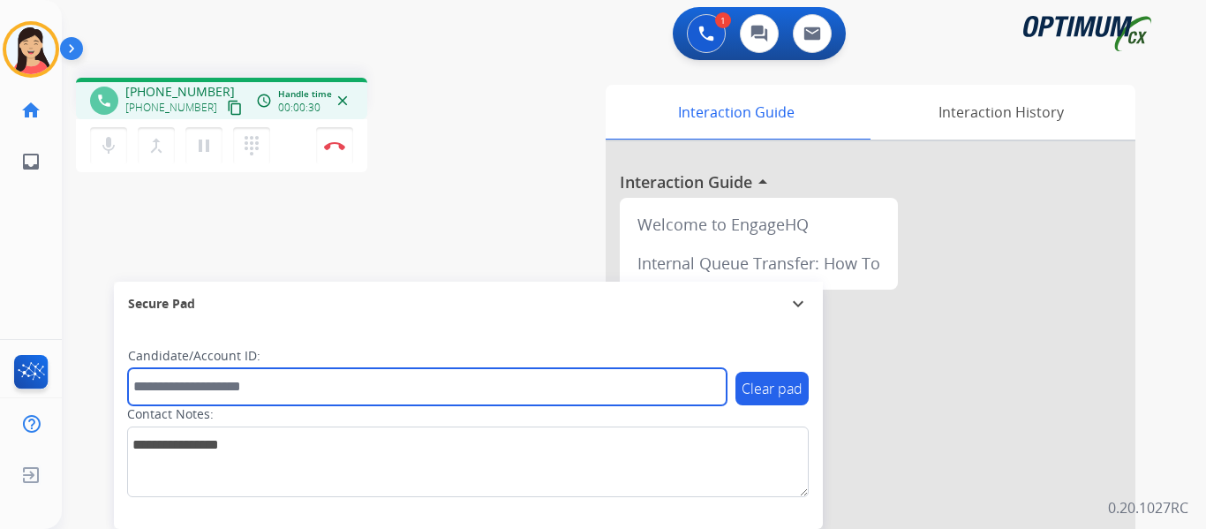
click at [403, 385] on input "text" at bounding box center [427, 386] width 599 height 37
paste input "*******"
type input "*******"
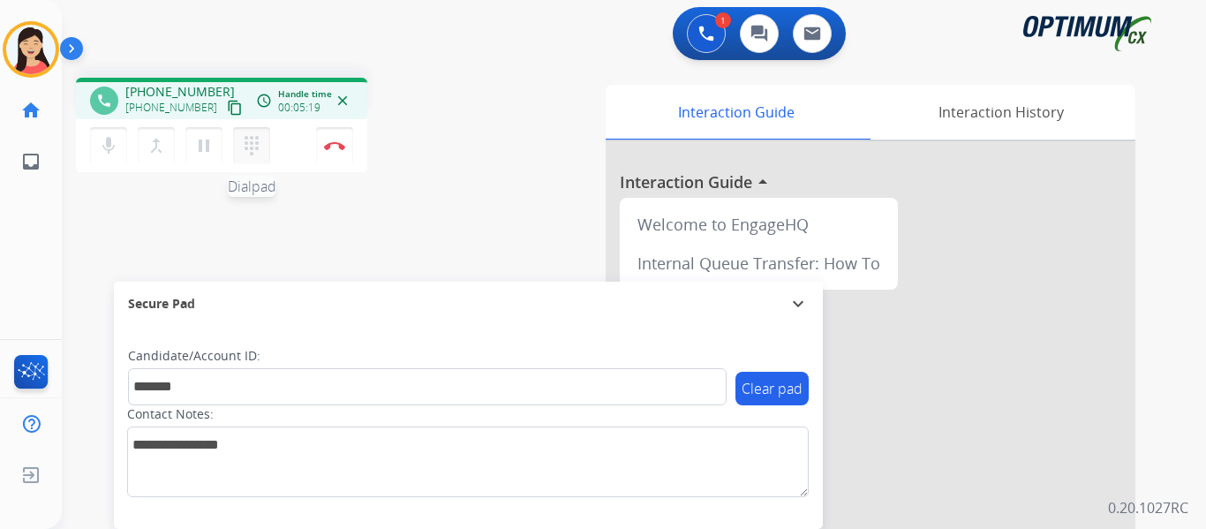
click at [249, 148] on mat-icon "dialpad" at bounding box center [251, 145] width 21 height 21
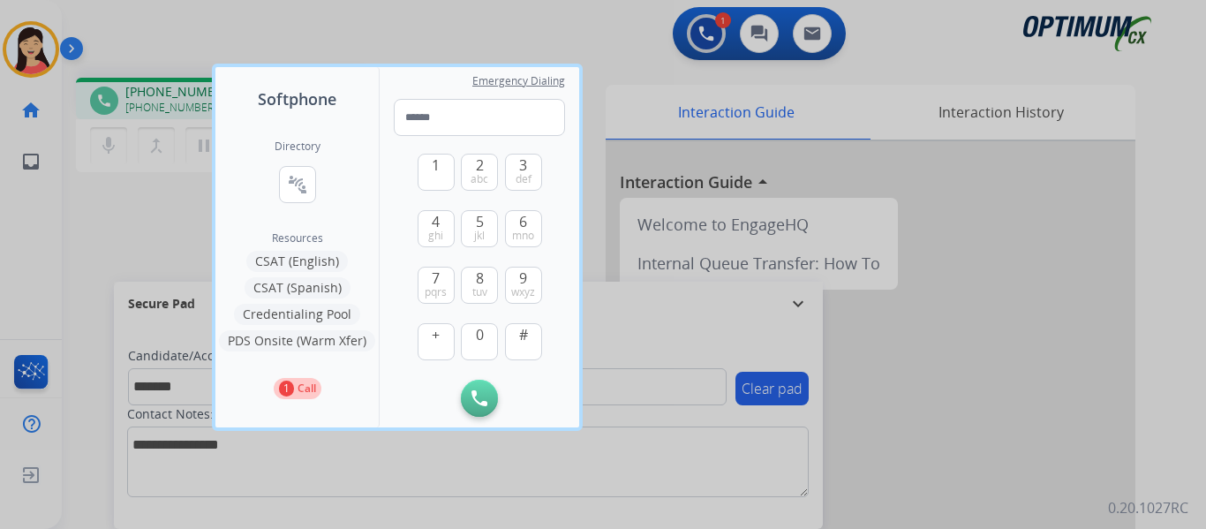
click at [311, 289] on button "CSAT (Spanish)" at bounding box center [298, 287] width 106 height 21
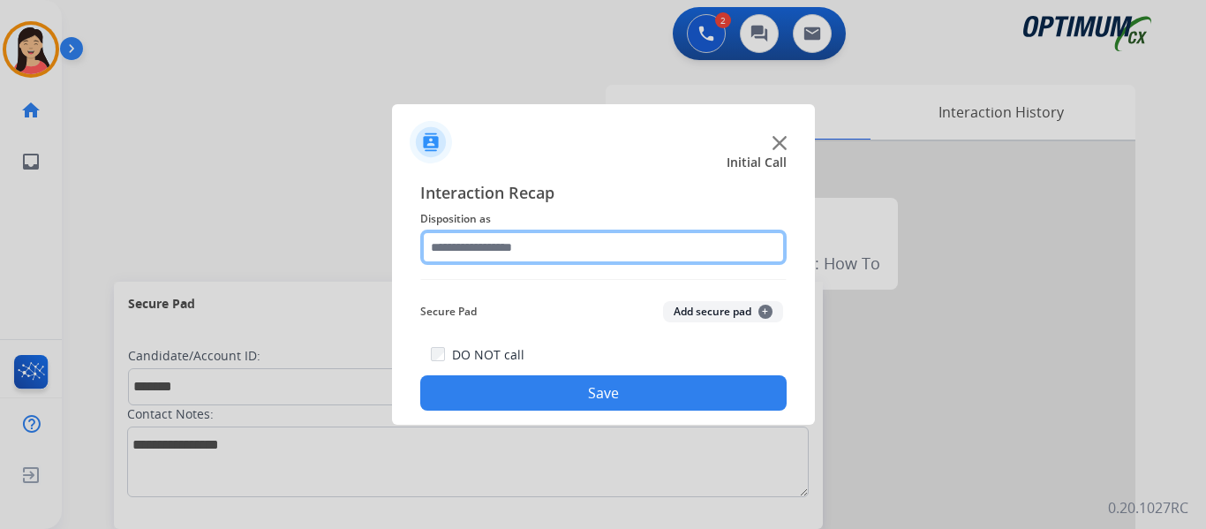
click at [574, 250] on input "text" at bounding box center [603, 247] width 366 height 35
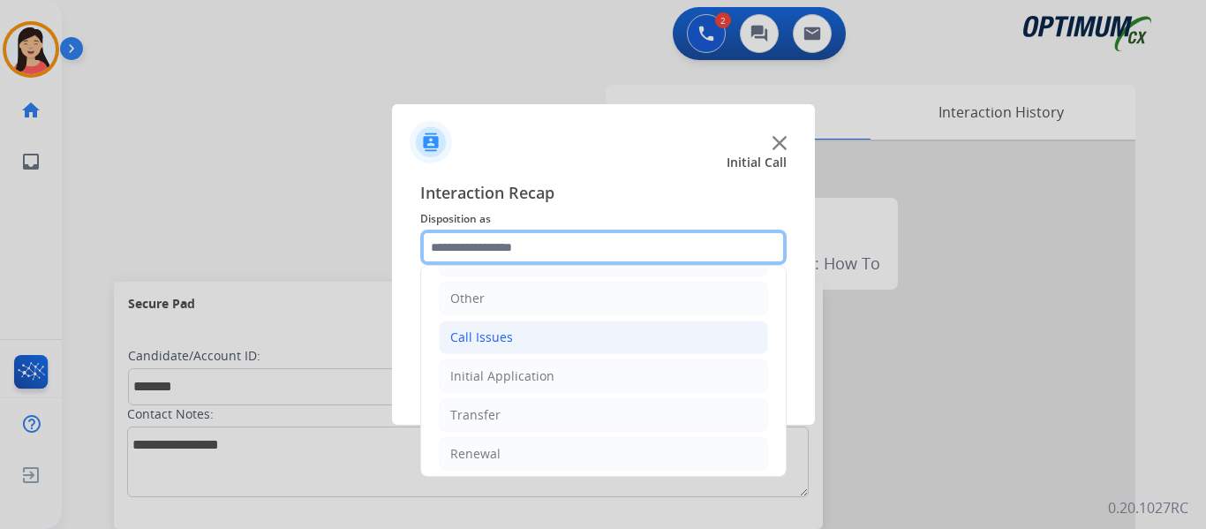
scroll to position [120, 0]
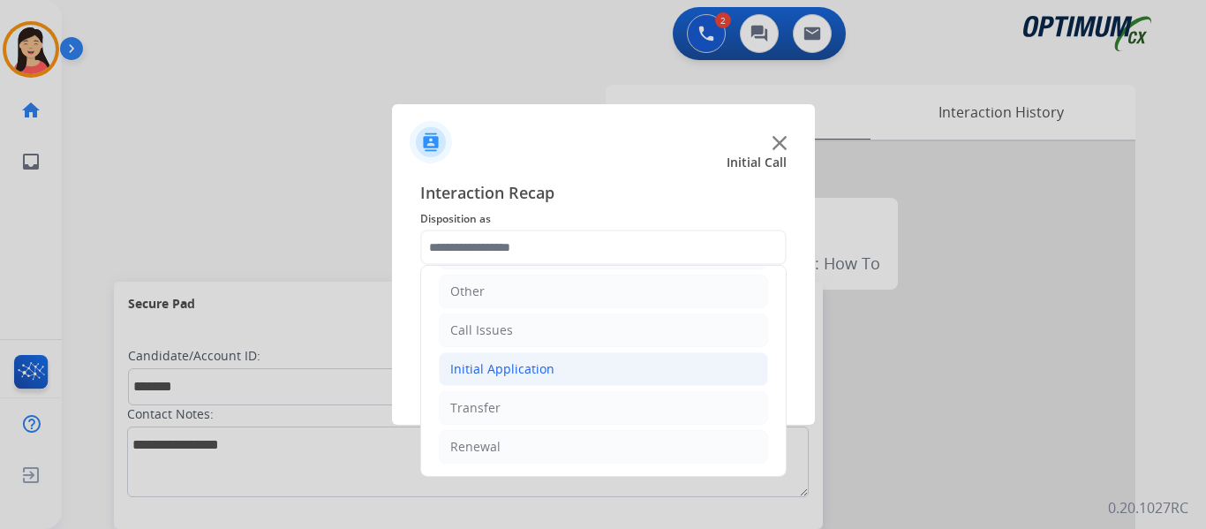
click at [494, 372] on div "Initial Application" at bounding box center [502, 369] width 104 height 18
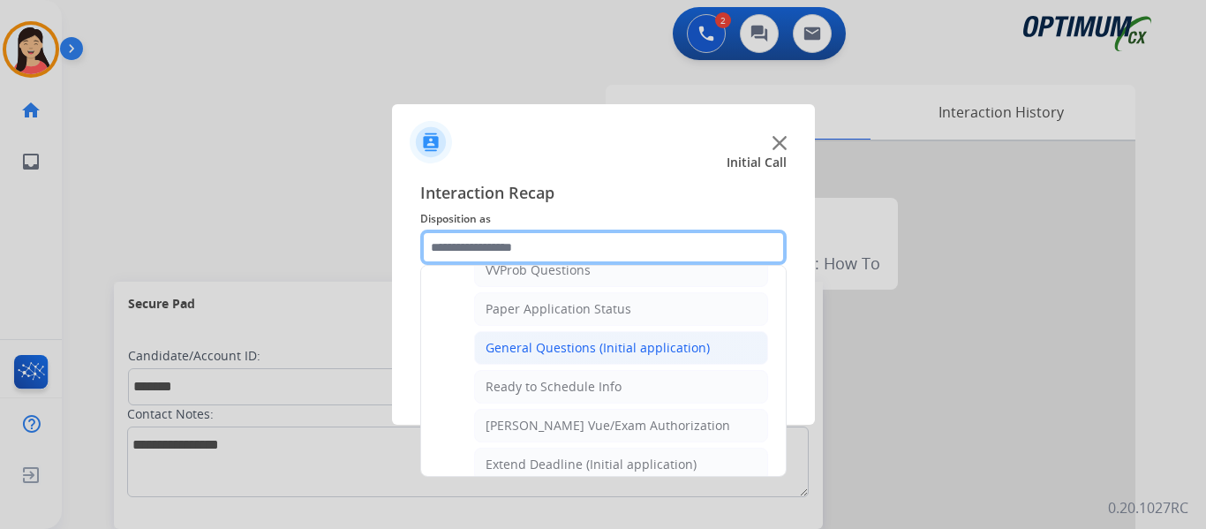
scroll to position [1003, 0]
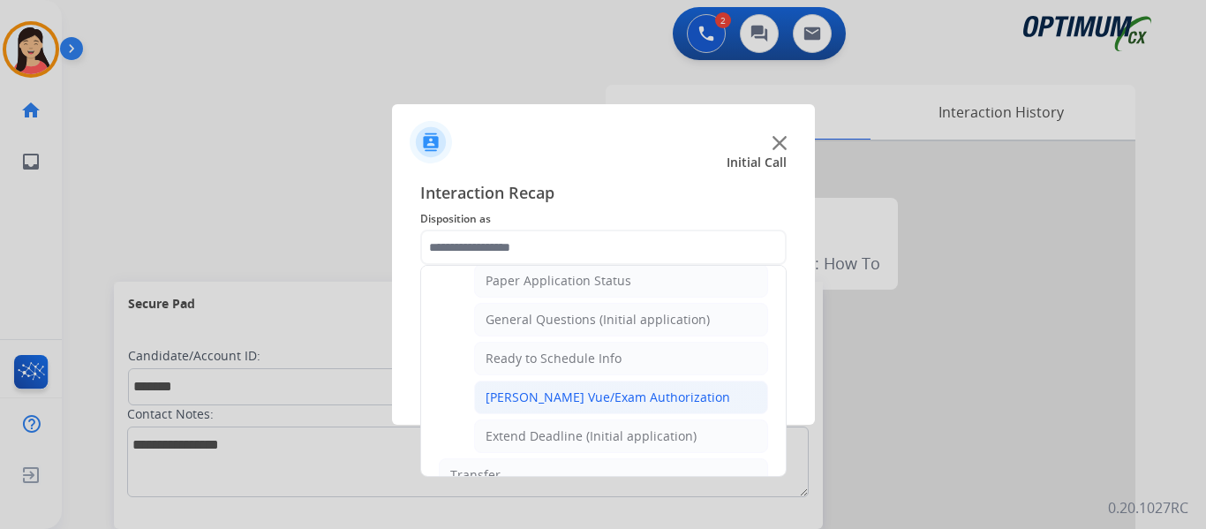
click at [645, 401] on div "[PERSON_NAME] Vue/Exam Authorization" at bounding box center [608, 397] width 245 height 18
type input "**********"
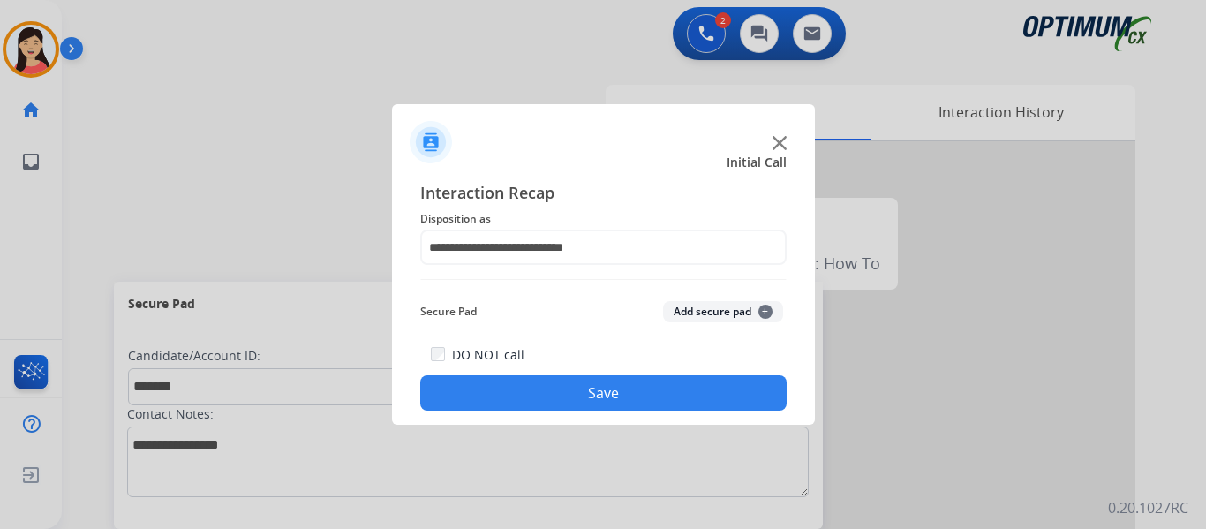
click at [703, 316] on button "Add secure pad +" at bounding box center [723, 311] width 120 height 21
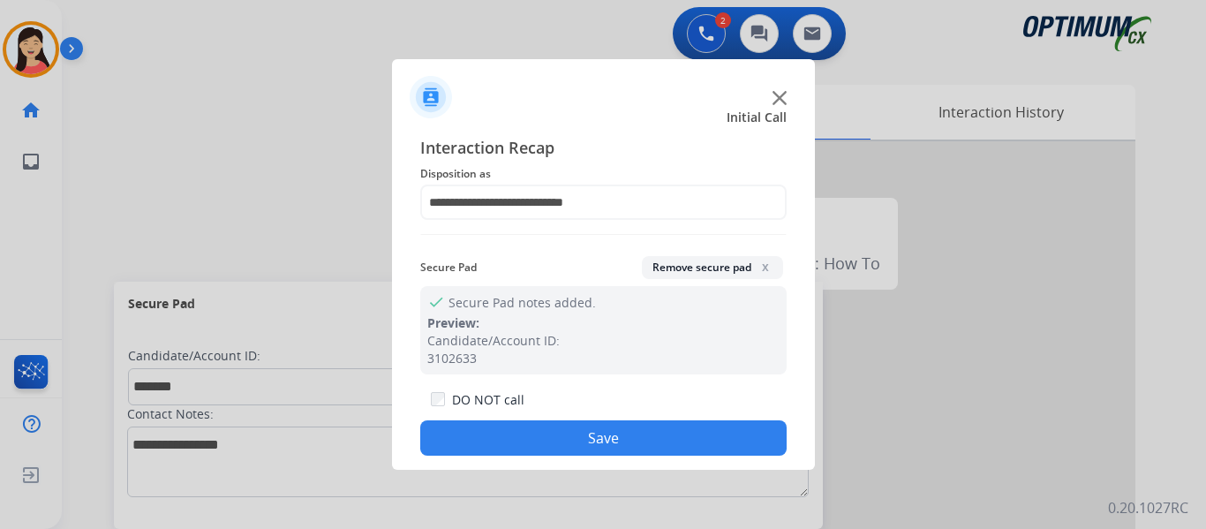
click at [677, 433] on button "Save" at bounding box center [603, 437] width 366 height 35
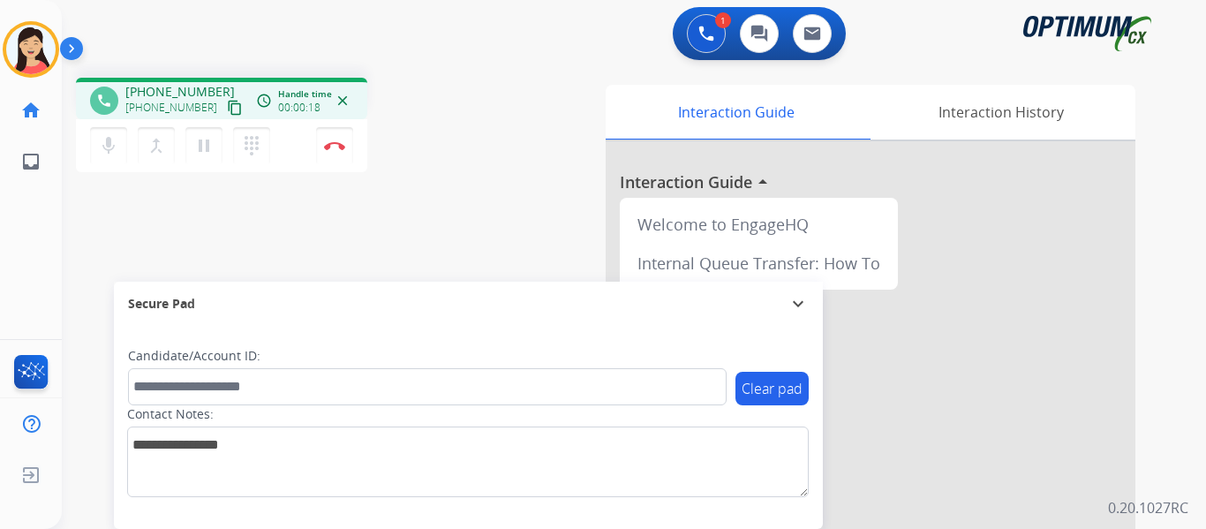
click at [227, 101] on mat-icon "content_copy" at bounding box center [235, 108] width 16 height 16
click at [334, 147] on img at bounding box center [334, 145] width 21 height 9
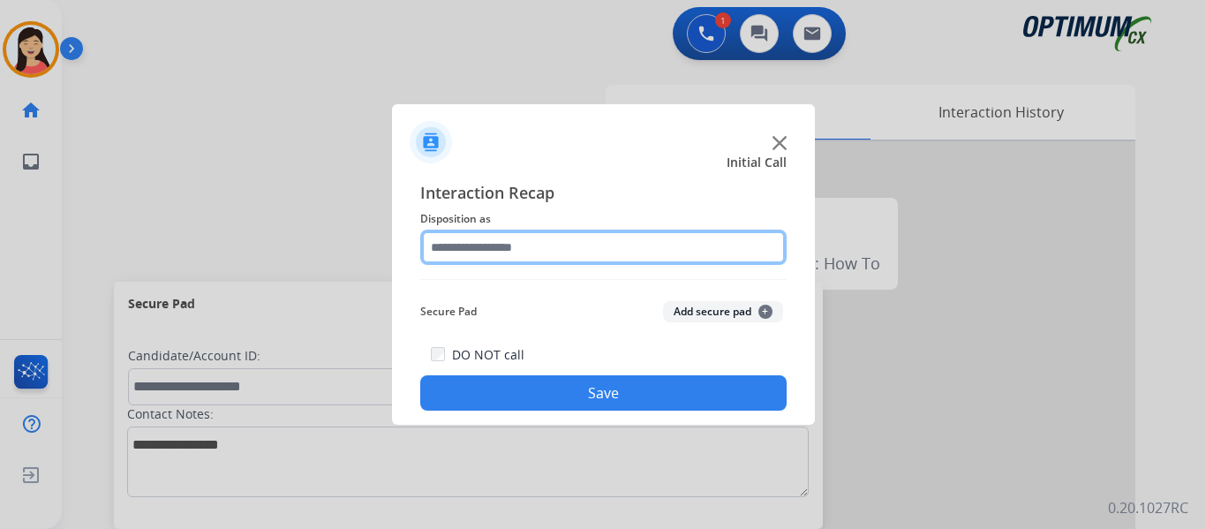
click at [499, 248] on input "text" at bounding box center [603, 247] width 366 height 35
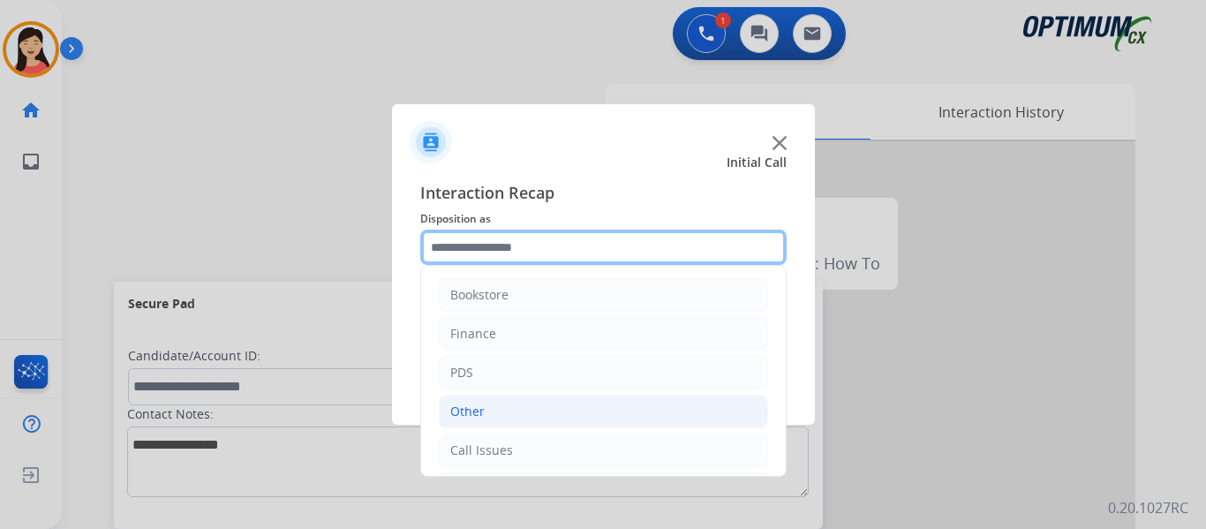
scroll to position [120, 0]
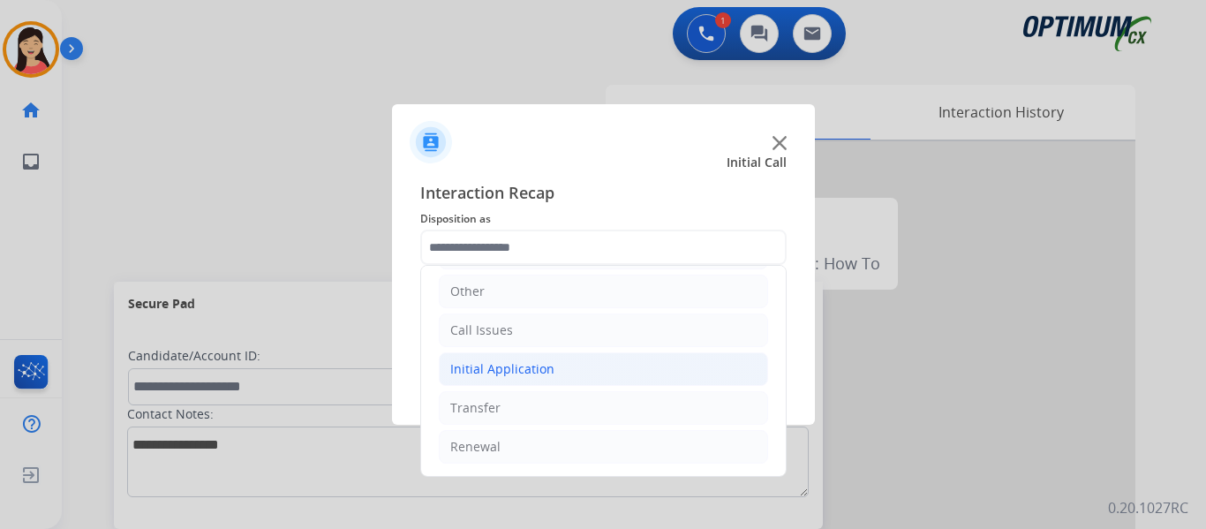
click at [489, 362] on div "Initial Application" at bounding box center [502, 369] width 104 height 18
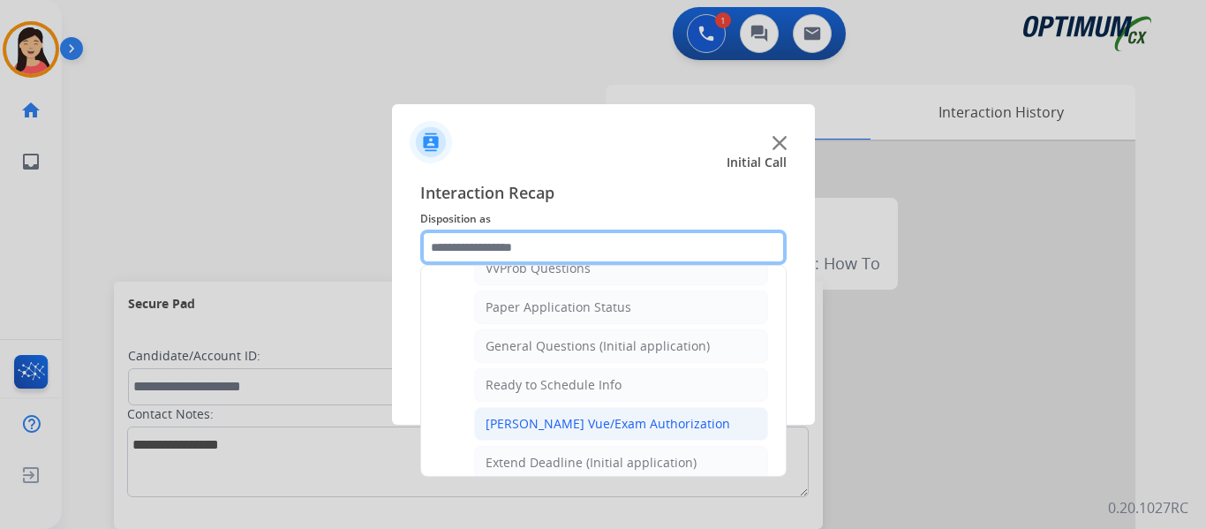
scroll to position [1003, 0]
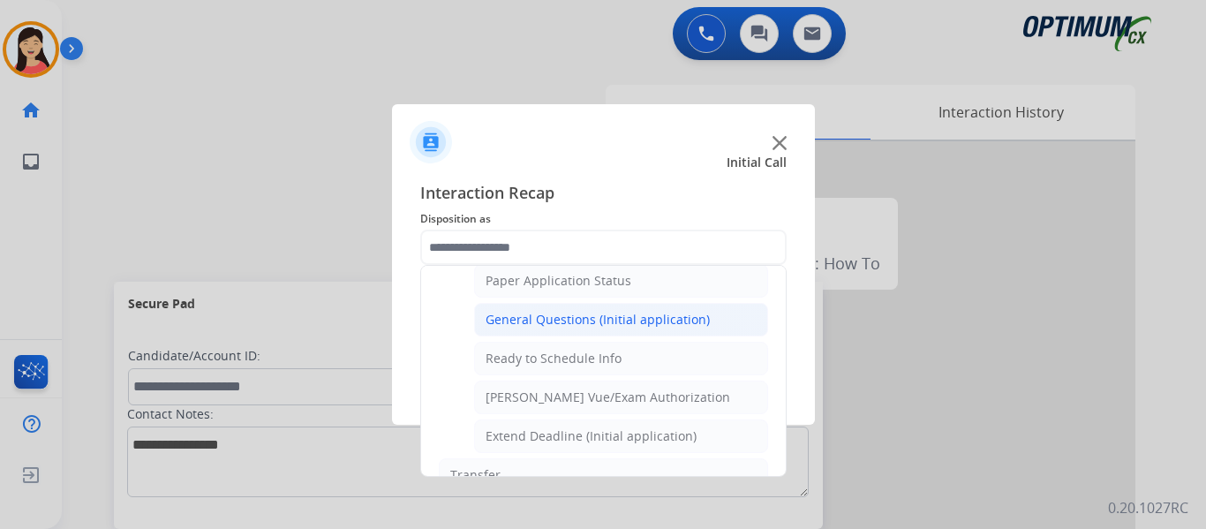
click at [563, 313] on div "General Questions (Initial application)" at bounding box center [598, 320] width 224 height 18
type input "**********"
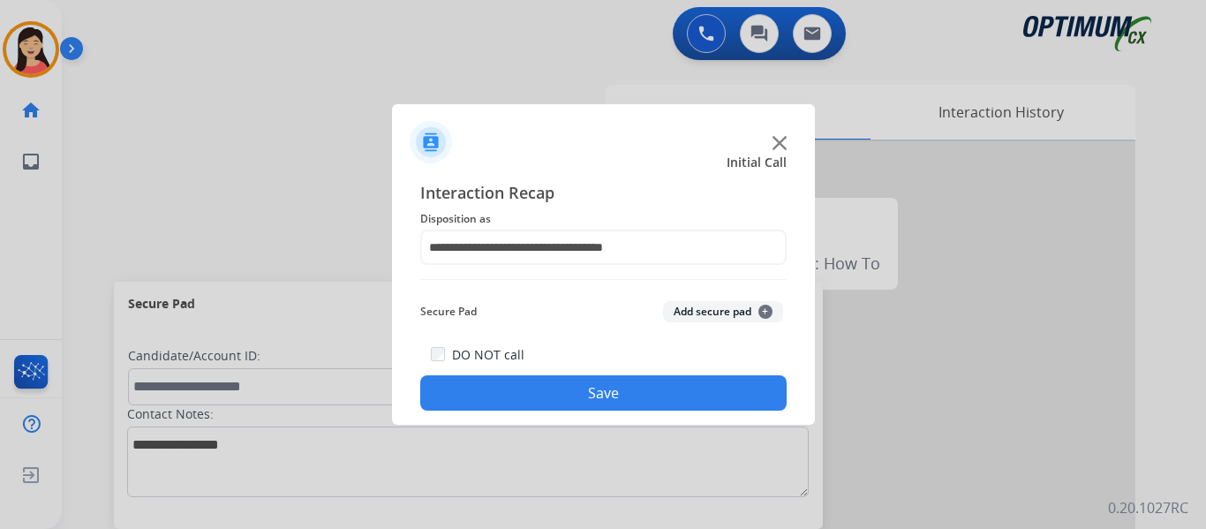
click at [647, 397] on button "Save" at bounding box center [603, 392] width 366 height 35
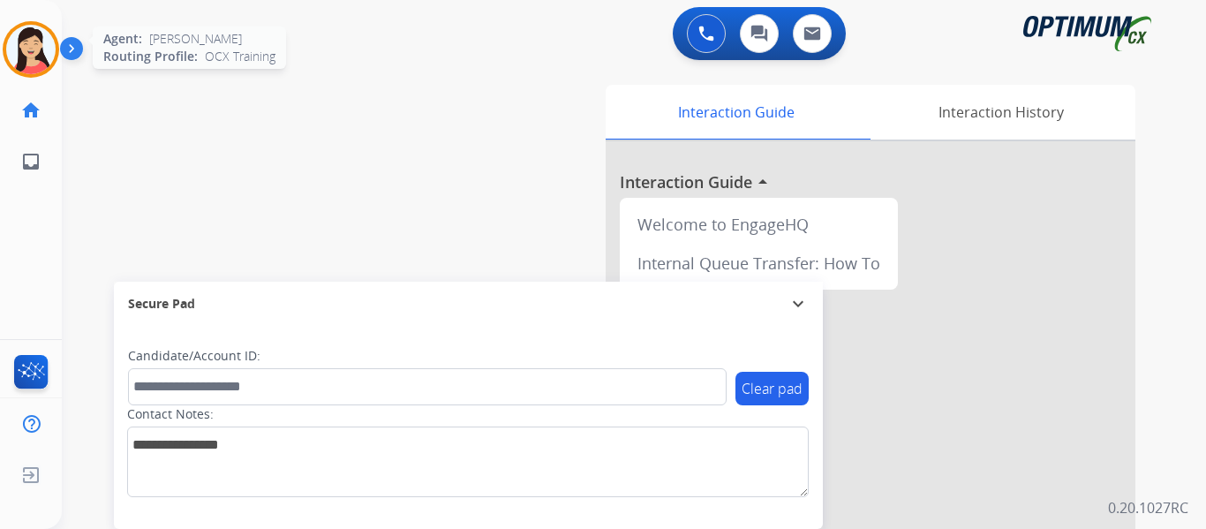
click at [49, 51] on img at bounding box center [30, 49] width 49 height 49
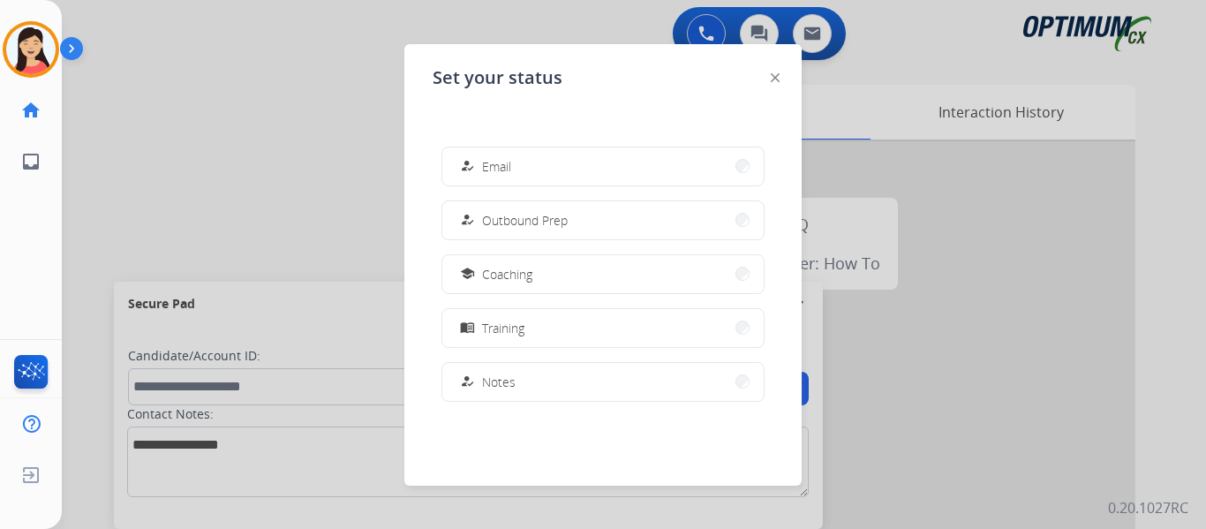
scroll to position [441, 0]
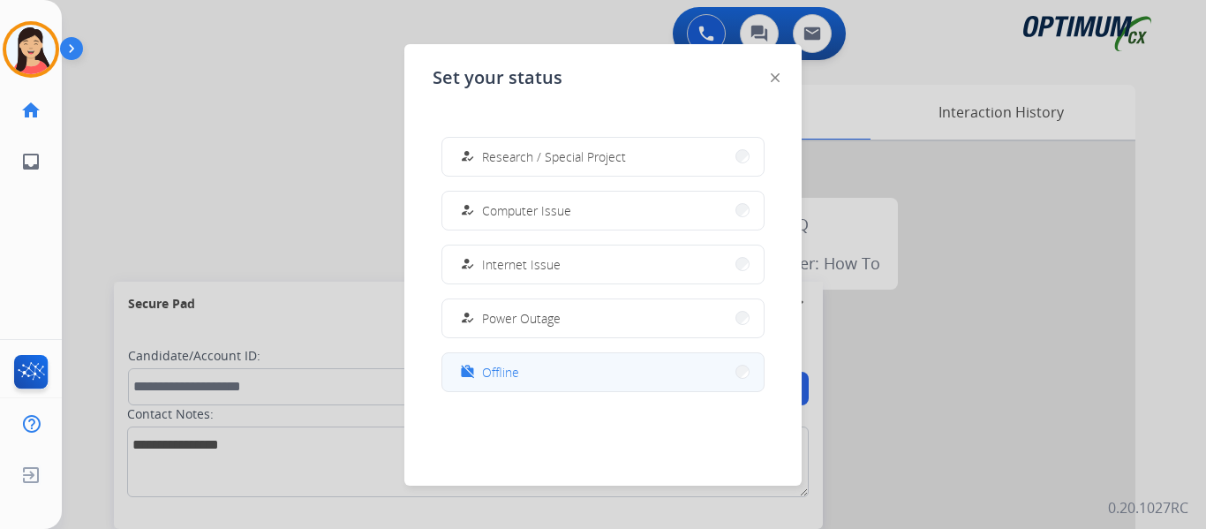
click at [494, 370] on span "Offline" at bounding box center [500, 372] width 37 height 19
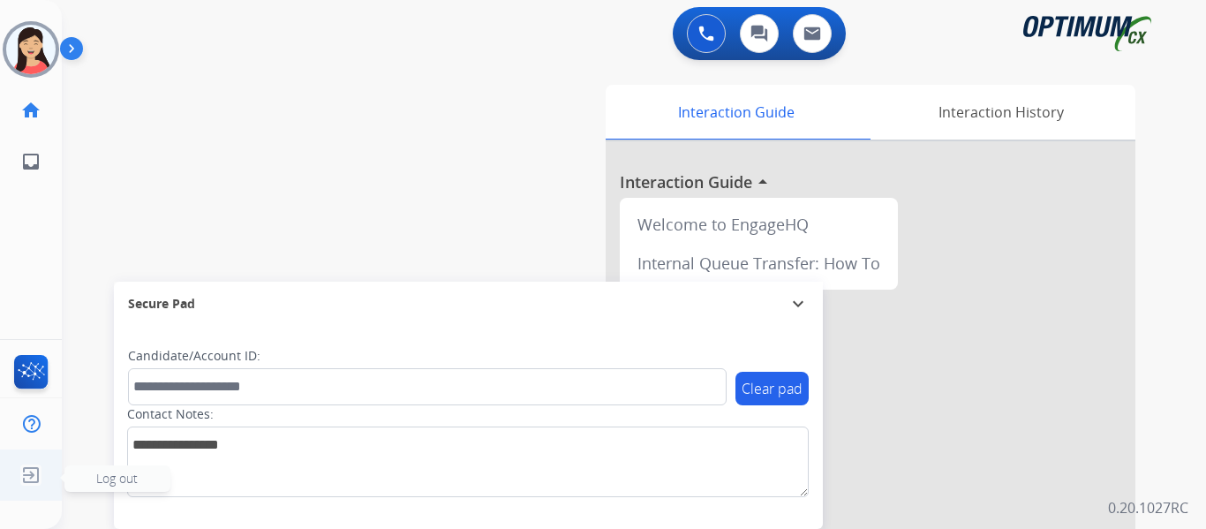
click at [25, 472] on img at bounding box center [31, 475] width 32 height 34
